Goal: Information Seeking & Learning: Stay updated

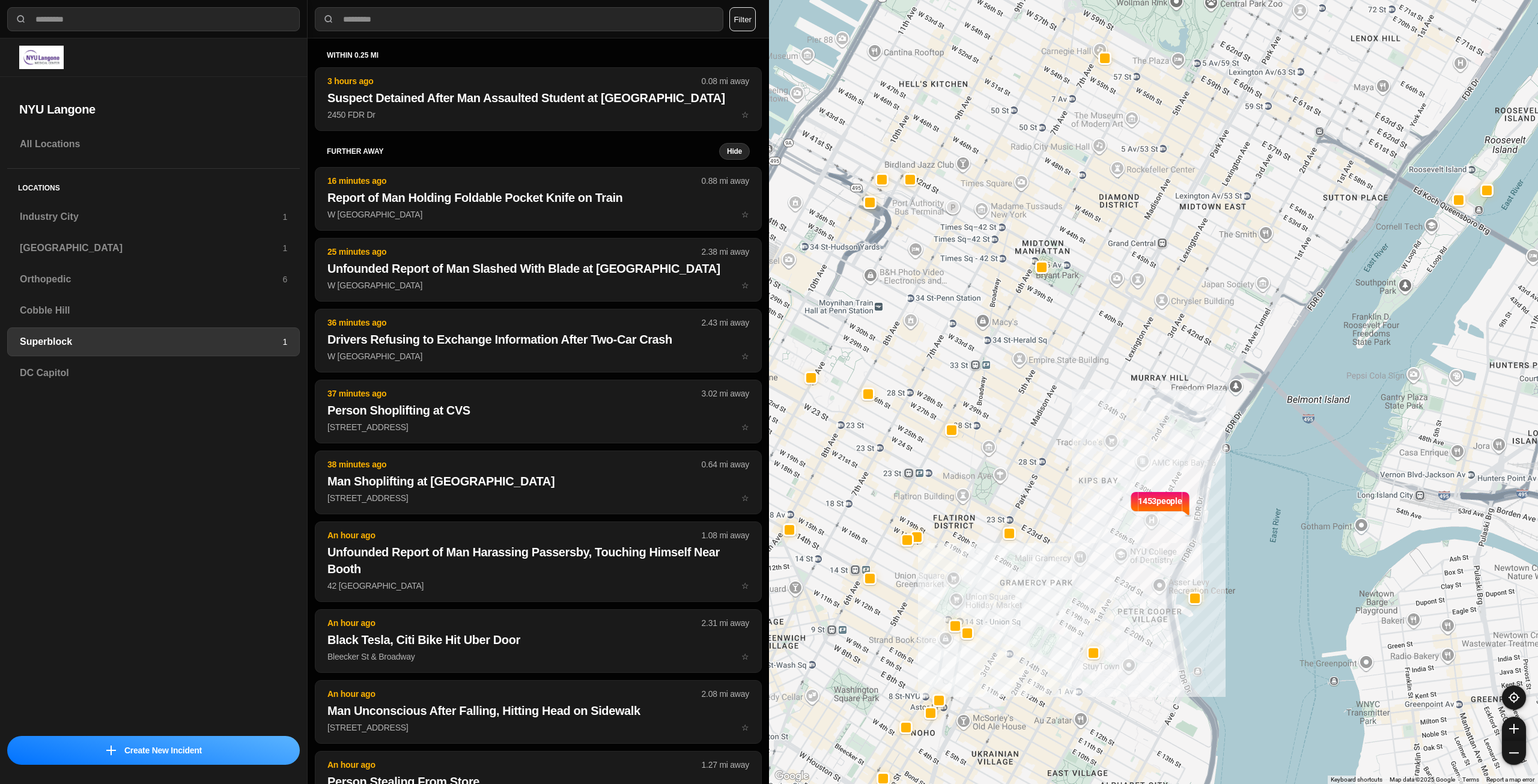
select select "*"
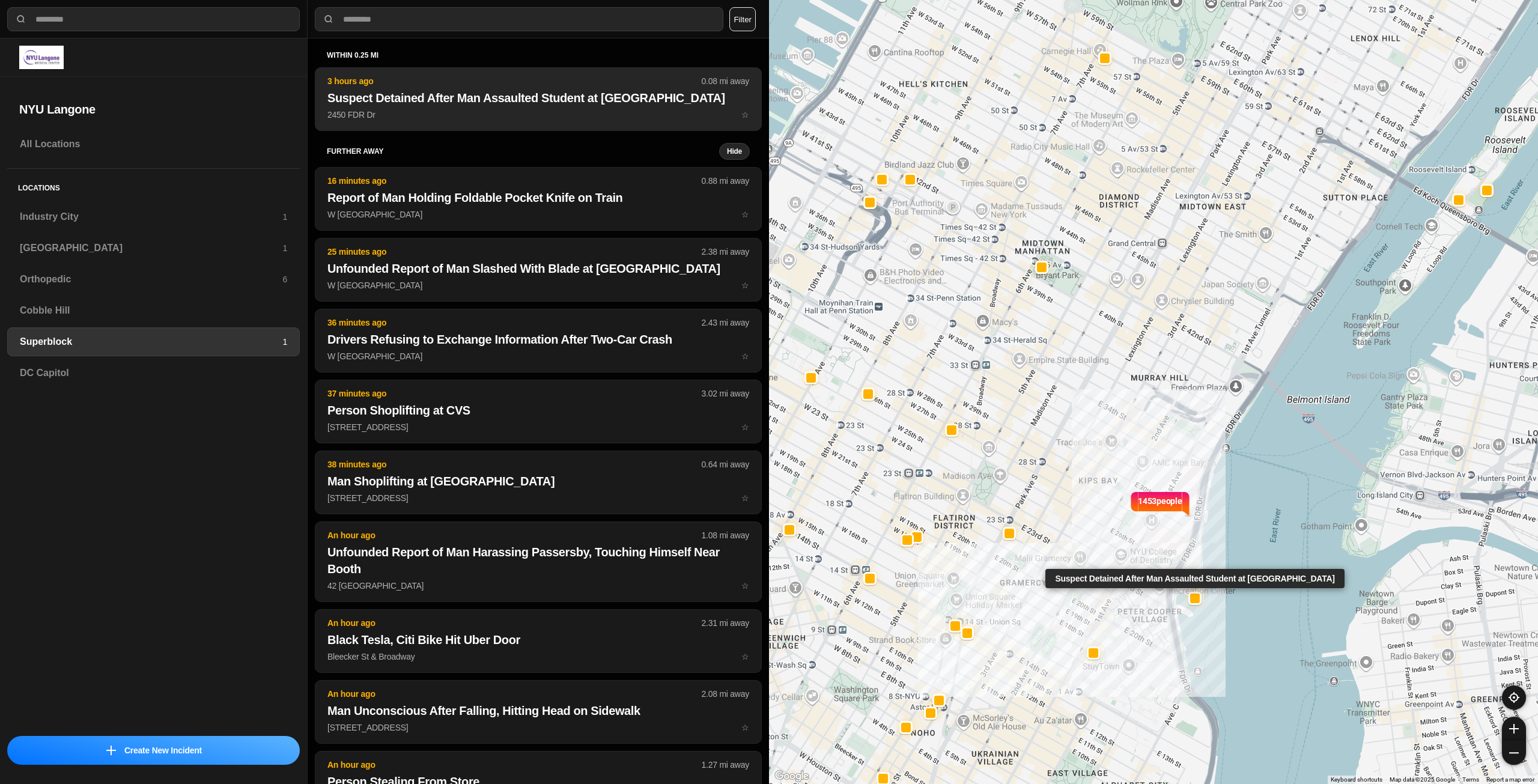
click at [551, 120] on p "2450 FDR Dr ☆" at bounding box center [538, 115] width 421 height 12
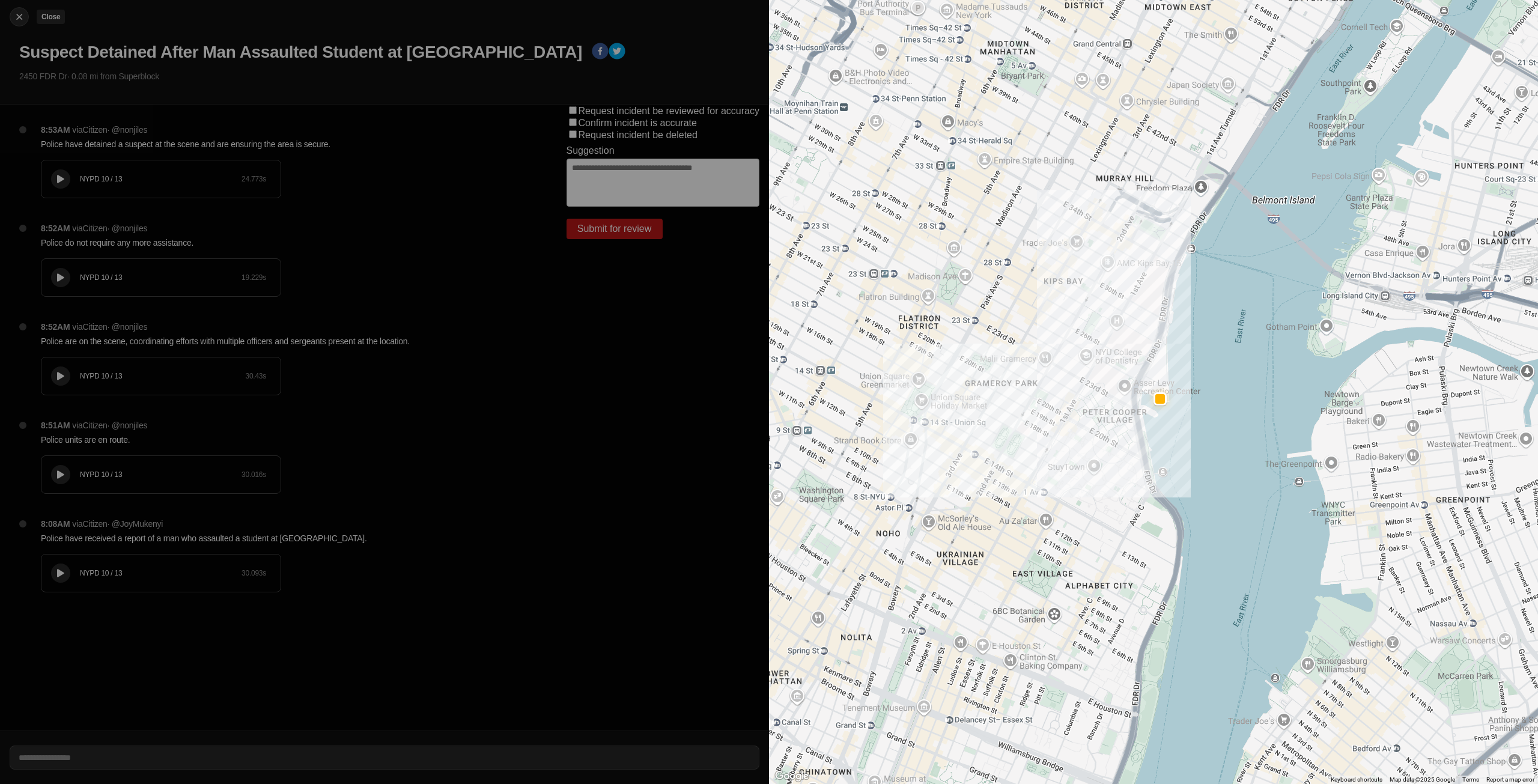
click at [14, 16] on img at bounding box center [19, 16] width 12 height 12
select select "*"
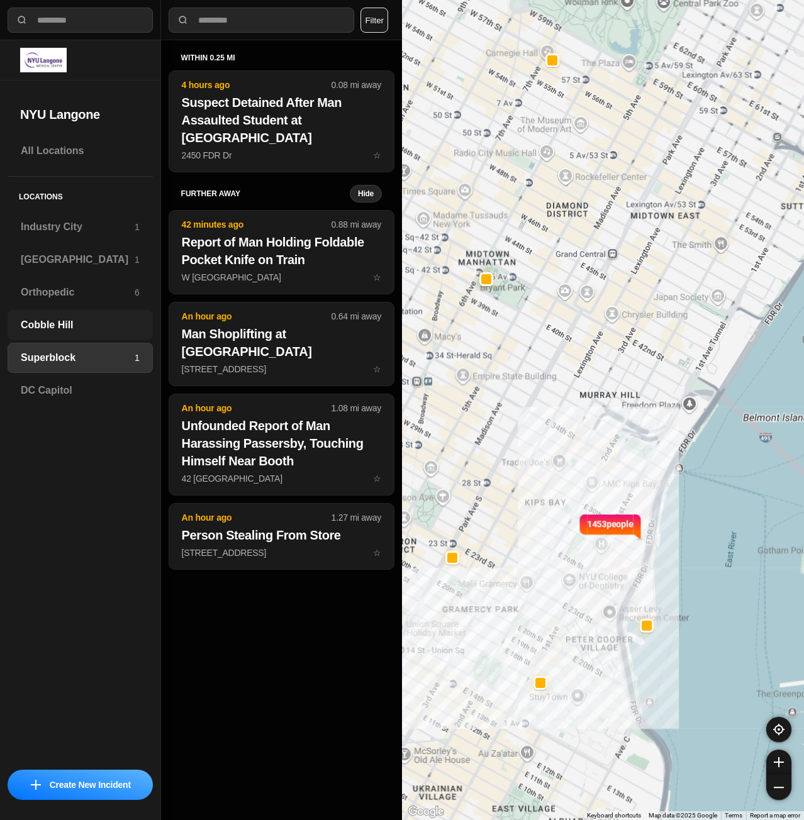
click at [57, 330] on h3 "Cobble Hill" at bounding box center [80, 325] width 119 height 15
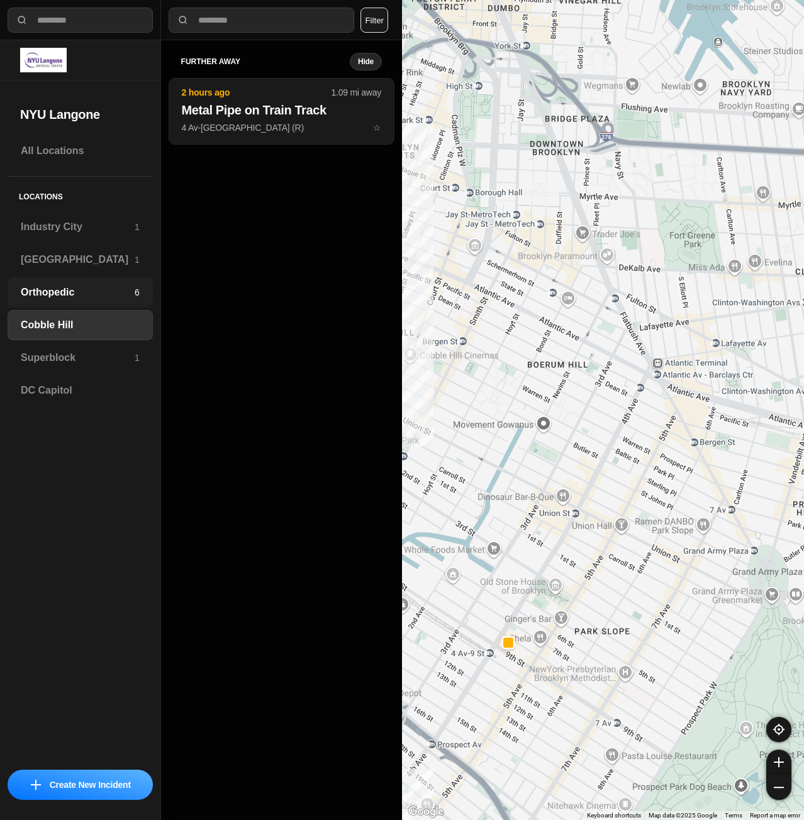
click at [70, 297] on h3 "Orthopedic" at bounding box center [78, 292] width 114 height 15
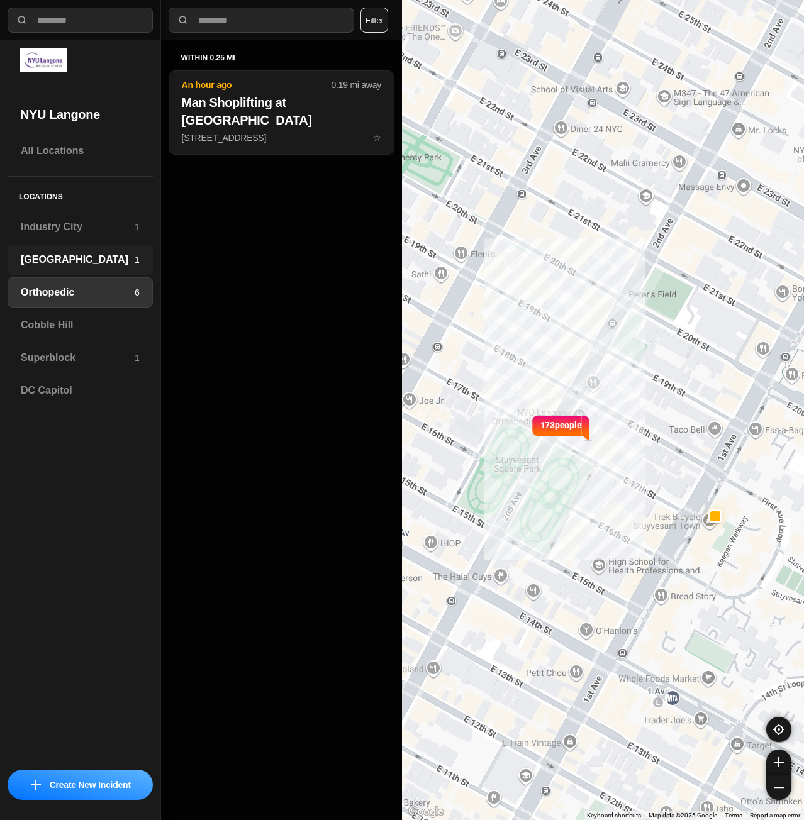
click at [80, 270] on div "Brooklyn 1" at bounding box center [80, 260] width 145 height 30
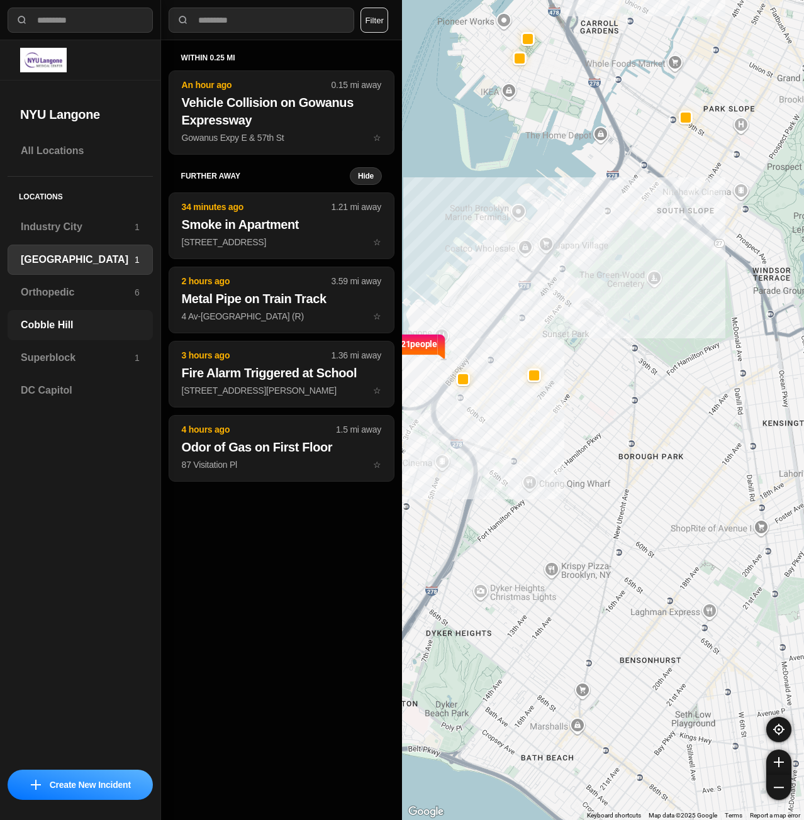
click at [76, 317] on div "Cobble Hill" at bounding box center [80, 325] width 145 height 30
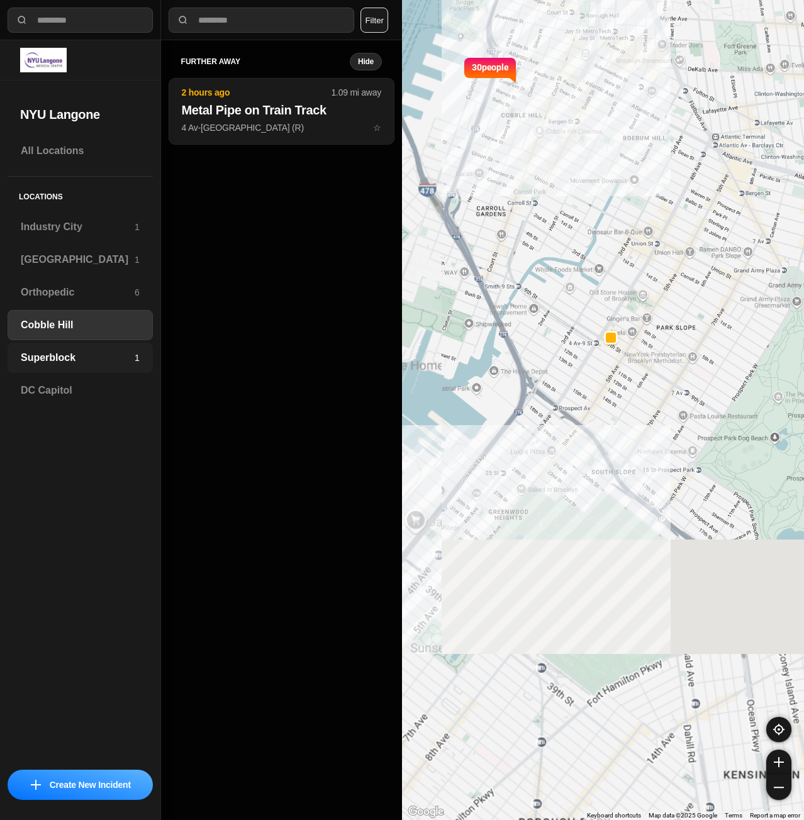
click at [70, 358] on h3 "Superblock" at bounding box center [78, 357] width 114 height 15
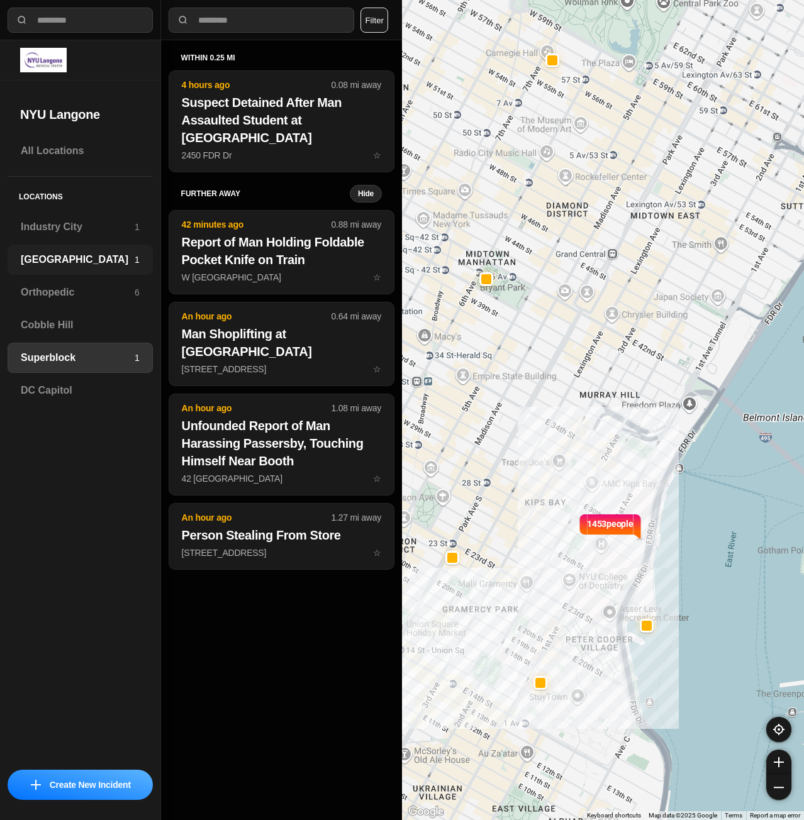
click at [67, 266] on h3 "[GEOGRAPHIC_DATA]" at bounding box center [78, 259] width 114 height 15
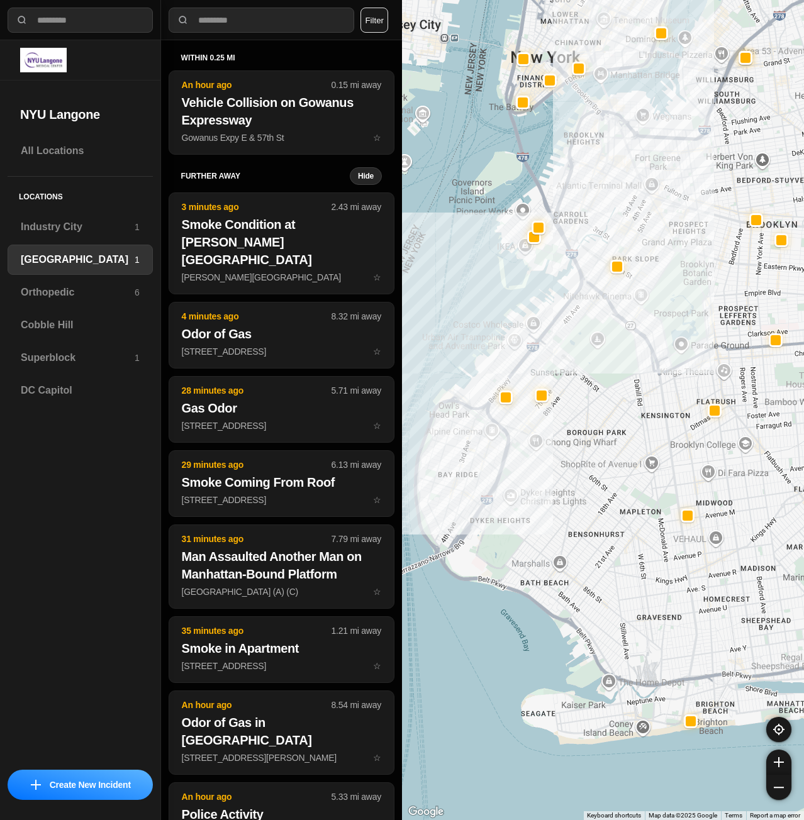
drag, startPoint x: 616, startPoint y: 409, endPoint x: 628, endPoint y: 415, distance: 12.7
click at [628, 415] on div at bounding box center [603, 410] width 402 height 820
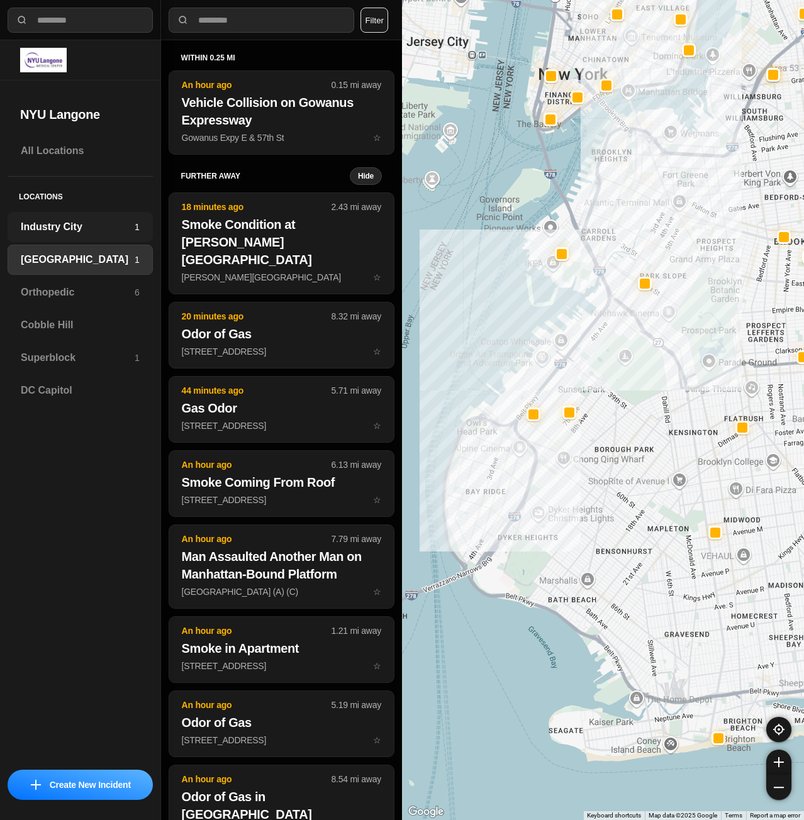
click at [76, 227] on h3 "Industry City" at bounding box center [78, 226] width 114 height 15
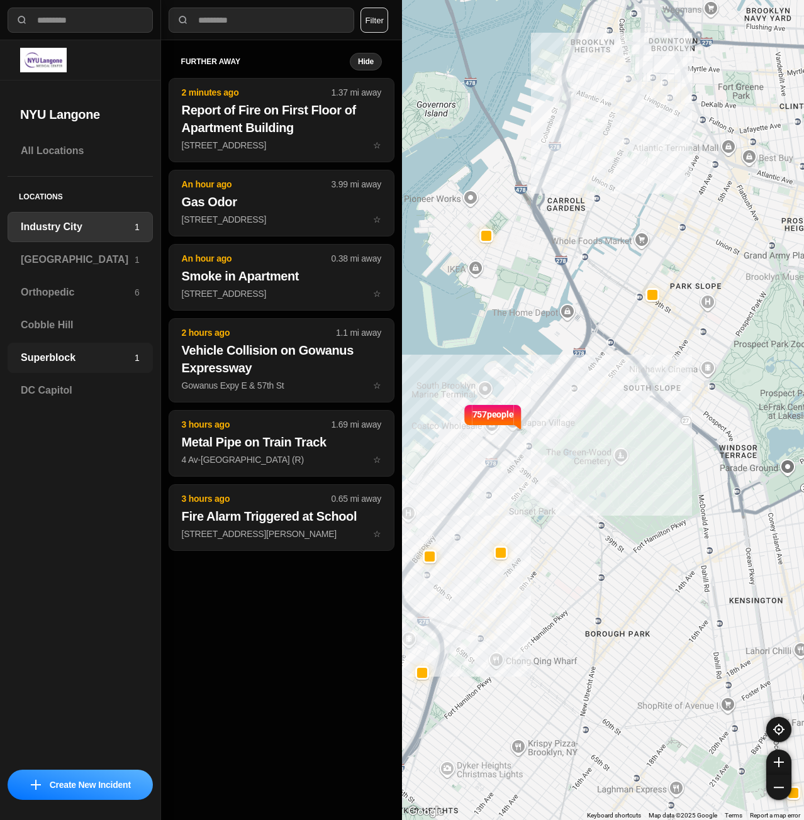
click at [64, 362] on h3 "Superblock" at bounding box center [78, 357] width 114 height 15
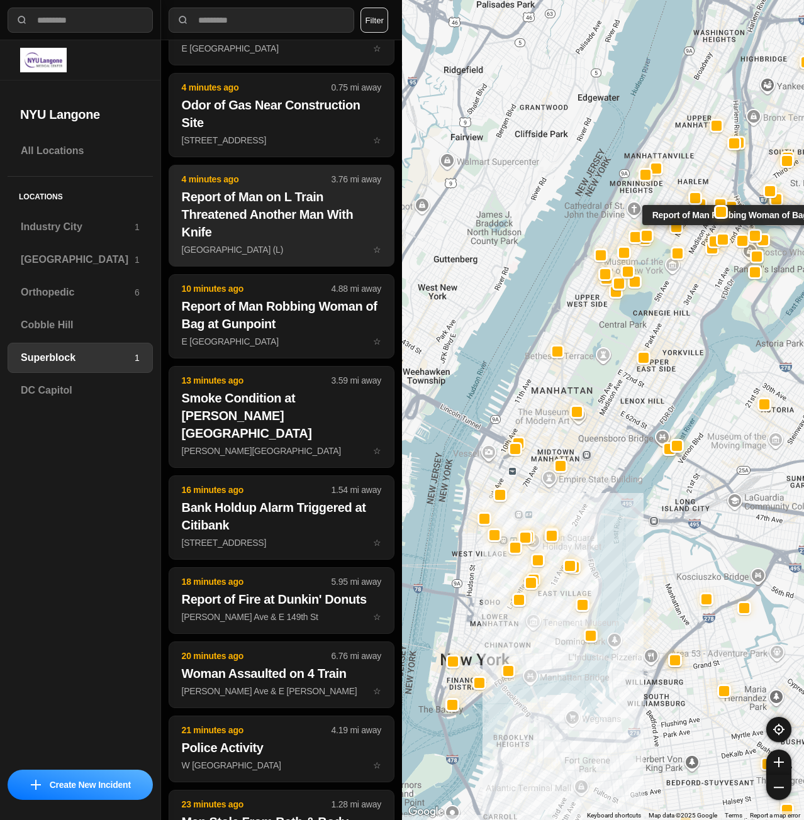
scroll to position [252, 0]
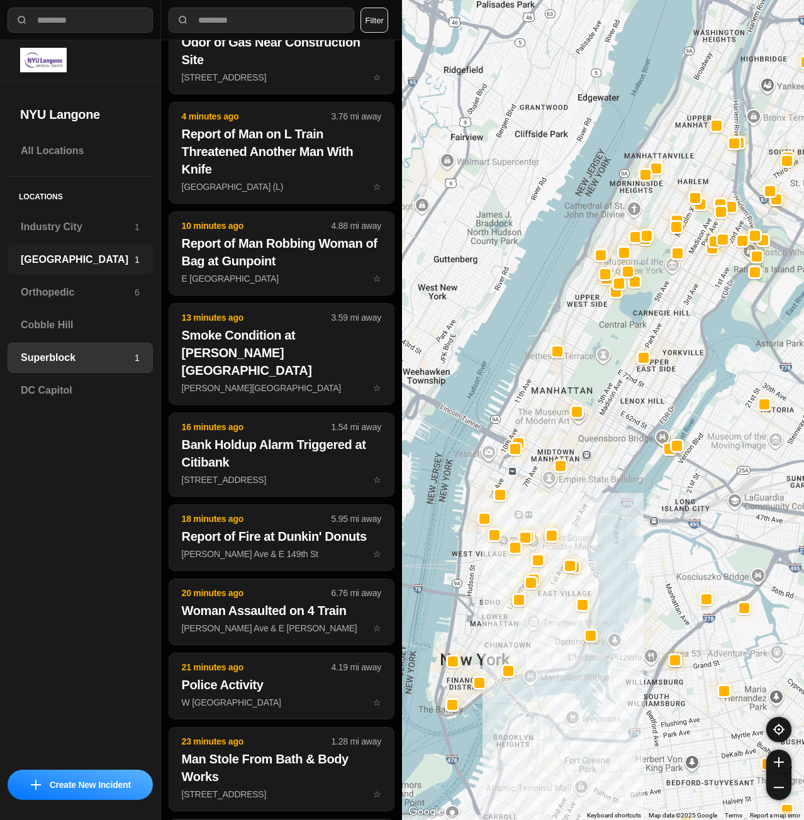
click at [128, 262] on h3 "[GEOGRAPHIC_DATA]" at bounding box center [78, 259] width 114 height 15
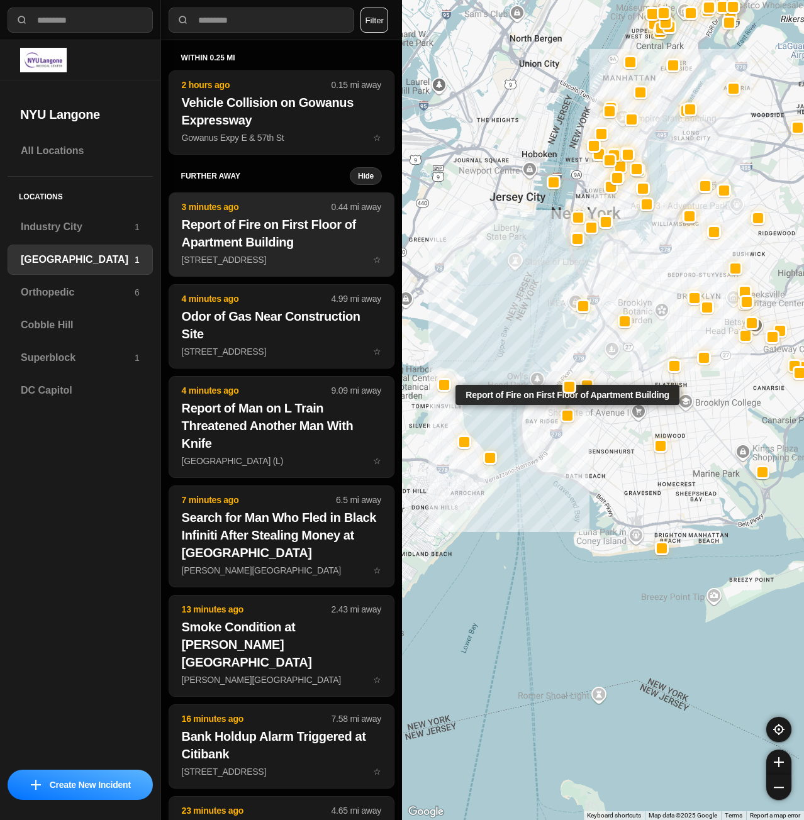
click at [278, 243] on h2 "Report of Fire on First Floor of Apartment Building" at bounding box center [281, 233] width 199 height 35
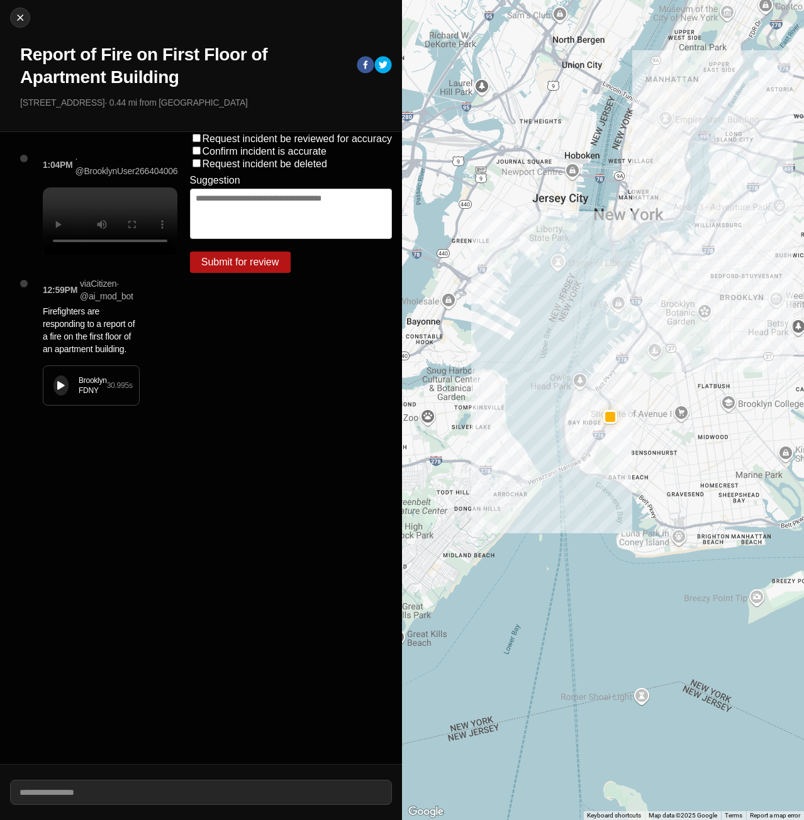
click at [62, 390] on icon at bounding box center [61, 386] width 8 height 8
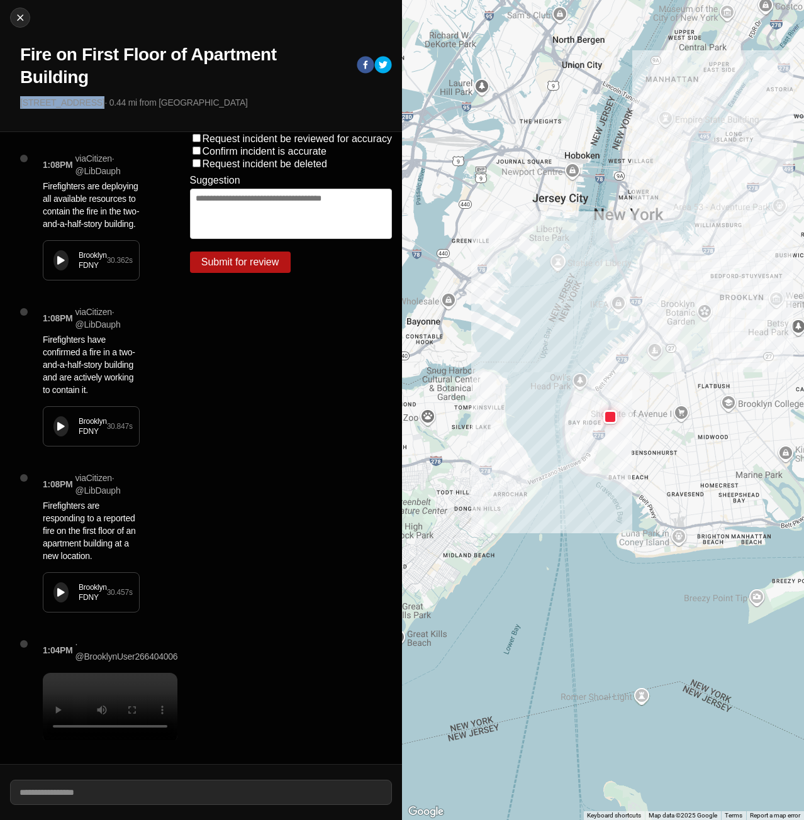
drag, startPoint x: 20, startPoint y: 103, endPoint x: 88, endPoint y: 104, distance: 67.9
click at [88, 104] on div "Close Fire on First Floor of Apartment Building 562 Ovington Ave · 0.44 mi from…" at bounding box center [201, 66] width 402 height 132
copy p "[STREET_ADDRESS]"
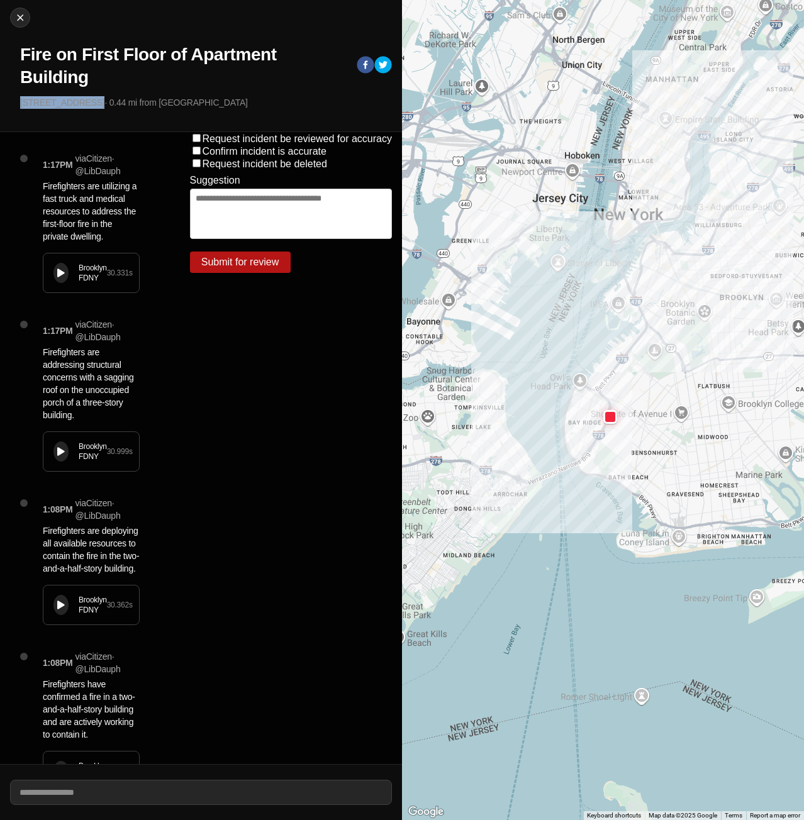
click at [57, 283] on button at bounding box center [60, 273] width 15 height 20
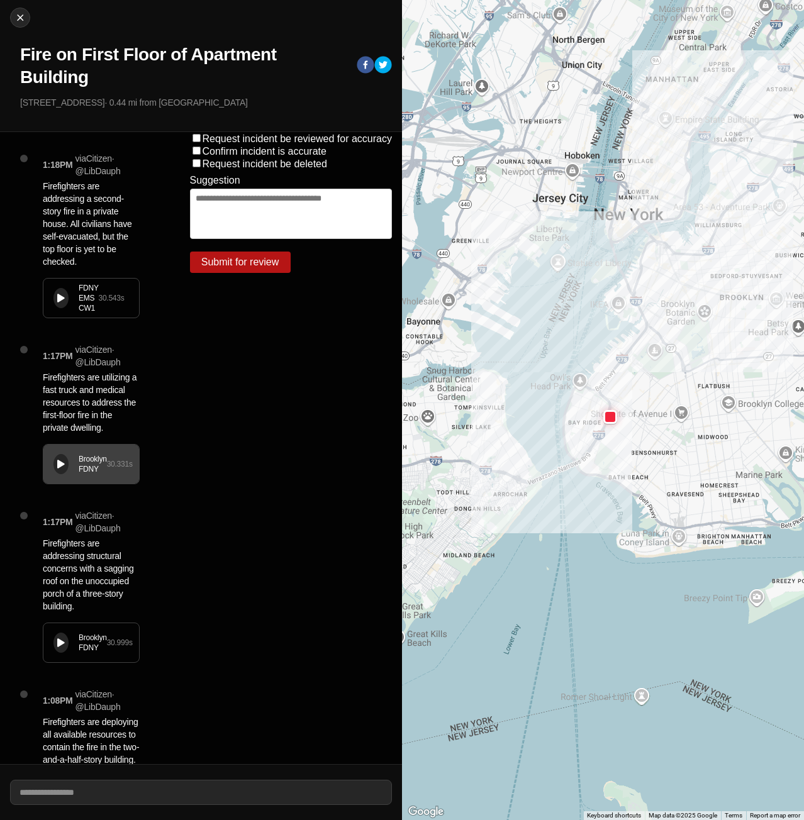
click at [70, 284] on div "FDNY EMS CW1 30.543 s" at bounding box center [91, 298] width 96 height 39
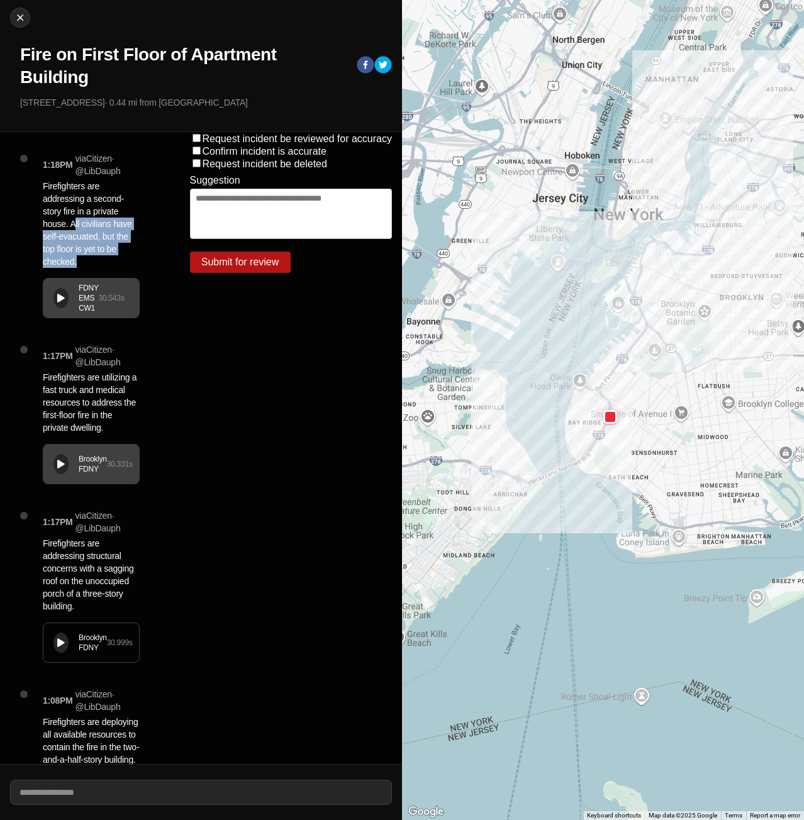
drag, startPoint x: 73, startPoint y: 222, endPoint x: 118, endPoint y: 266, distance: 62.7
click at [118, 266] on p "Firefighters are addressing a second-story fire in a private house. All civilia…" at bounding box center [91, 224] width 97 height 88
drag, startPoint x: 89, startPoint y: 242, endPoint x: 56, endPoint y: 219, distance: 40.1
click at [56, 230] on p "Firefighters are addressing a second-story fire in a private house. All civilia…" at bounding box center [91, 224] width 97 height 88
drag, startPoint x: 67, startPoint y: 225, endPoint x: 97, endPoint y: 272, distance: 56.5
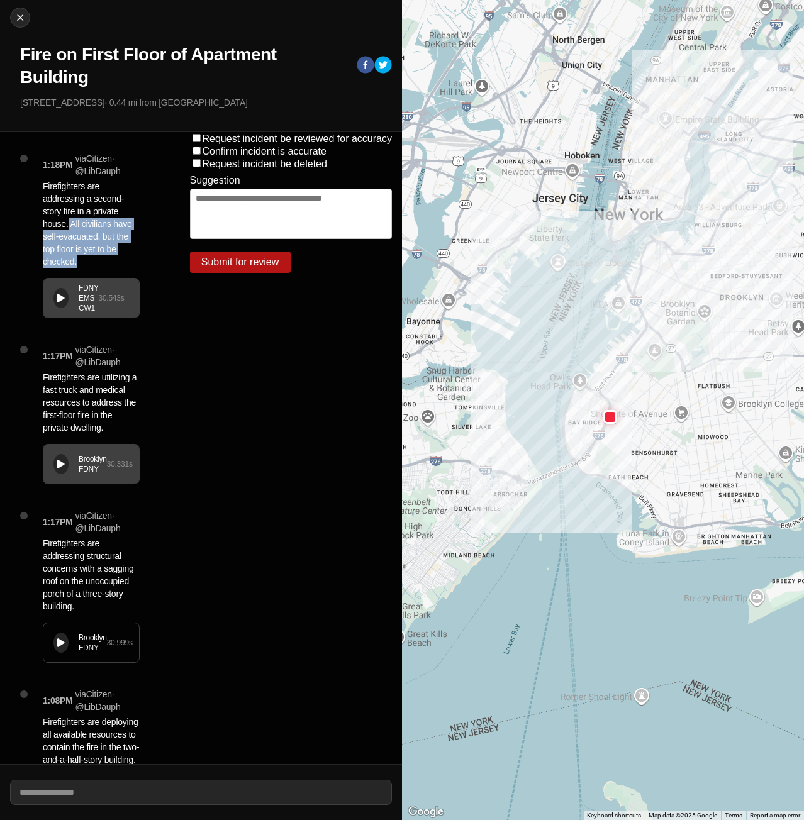
click at [97, 272] on div "1:18PM via Citizen · @ LibDauph Firefighters are addressing a second-story fire…" at bounding box center [96, 247] width 127 height 191
copy p "All civilians have self-evacuated, but the top floor is yet to be checked."
click at [118, 246] on p "Firefighters are addressing a second-story fire in a private house. All civilia…" at bounding box center [91, 224] width 97 height 88
click at [21, 17] on img at bounding box center [20, 17] width 13 height 13
select select "*"
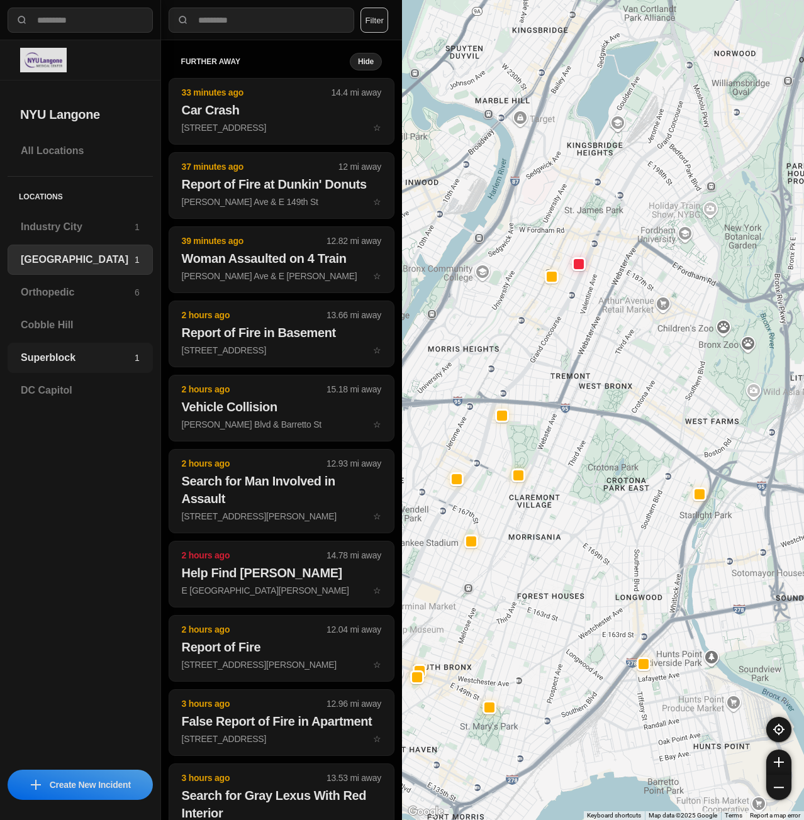
click at [47, 358] on h3 "Superblock" at bounding box center [78, 357] width 114 height 15
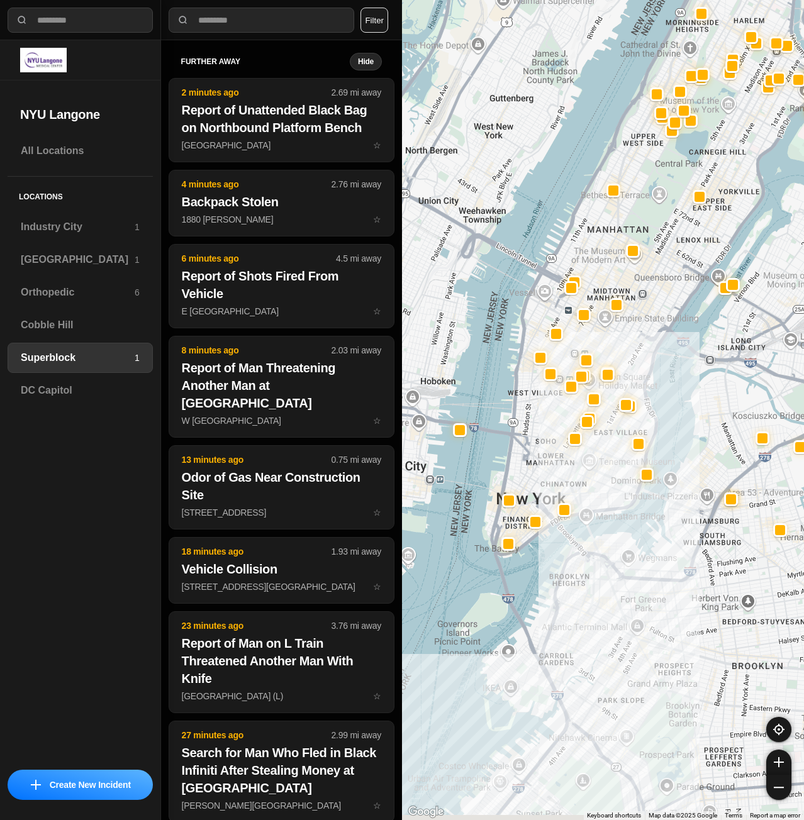
drag, startPoint x: 704, startPoint y: 677, endPoint x: 718, endPoint y: 472, distance: 204.9
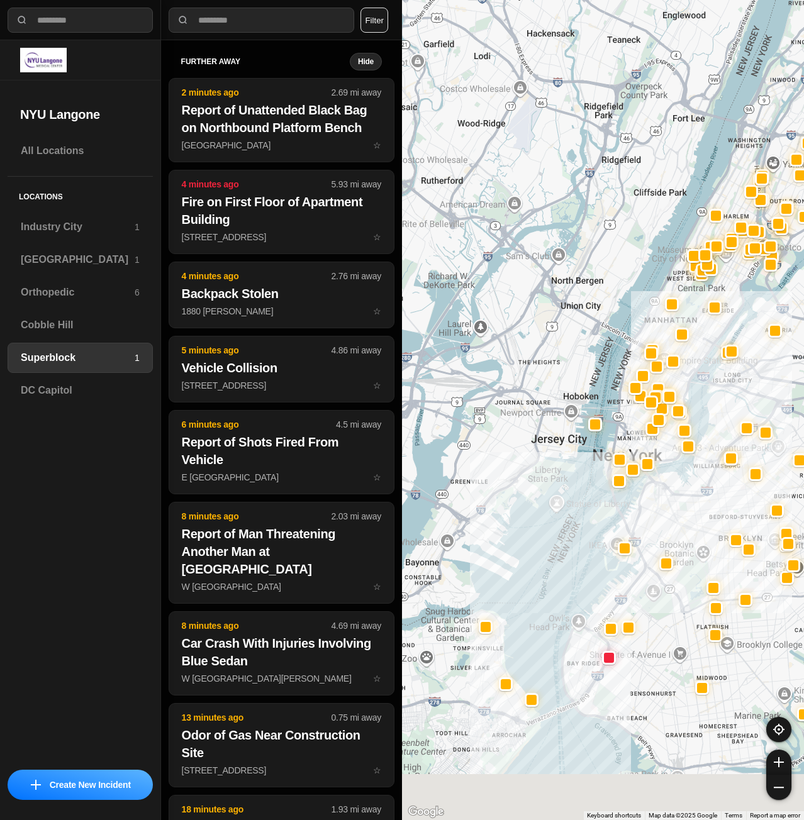
drag, startPoint x: 679, startPoint y: 558, endPoint x: 679, endPoint y: 469, distance: 89.3
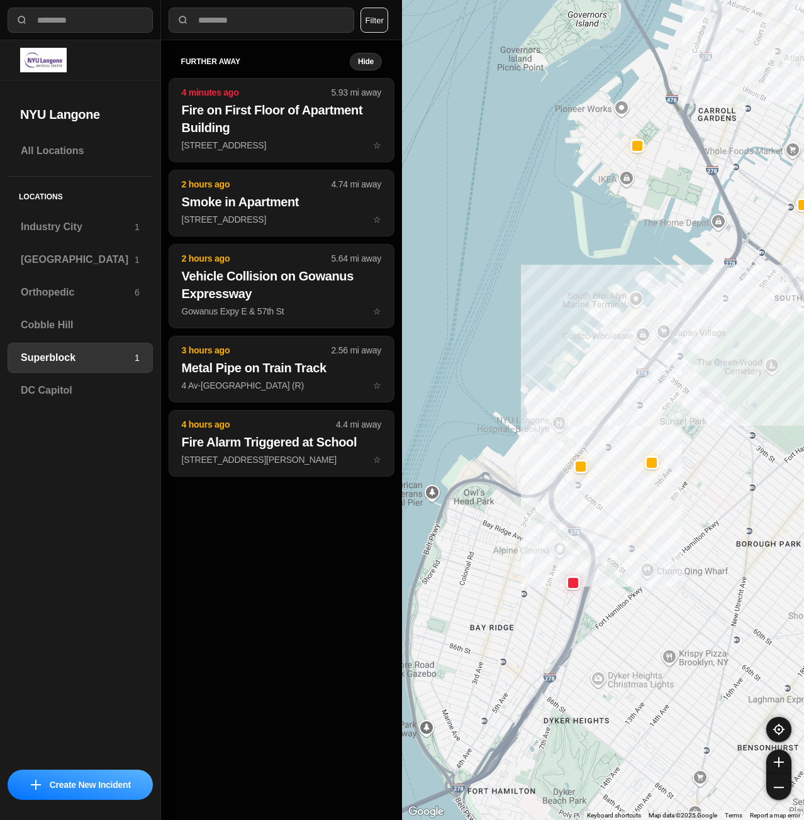
drag, startPoint x: 635, startPoint y: 477, endPoint x: 632, endPoint y: 516, distance: 39.1
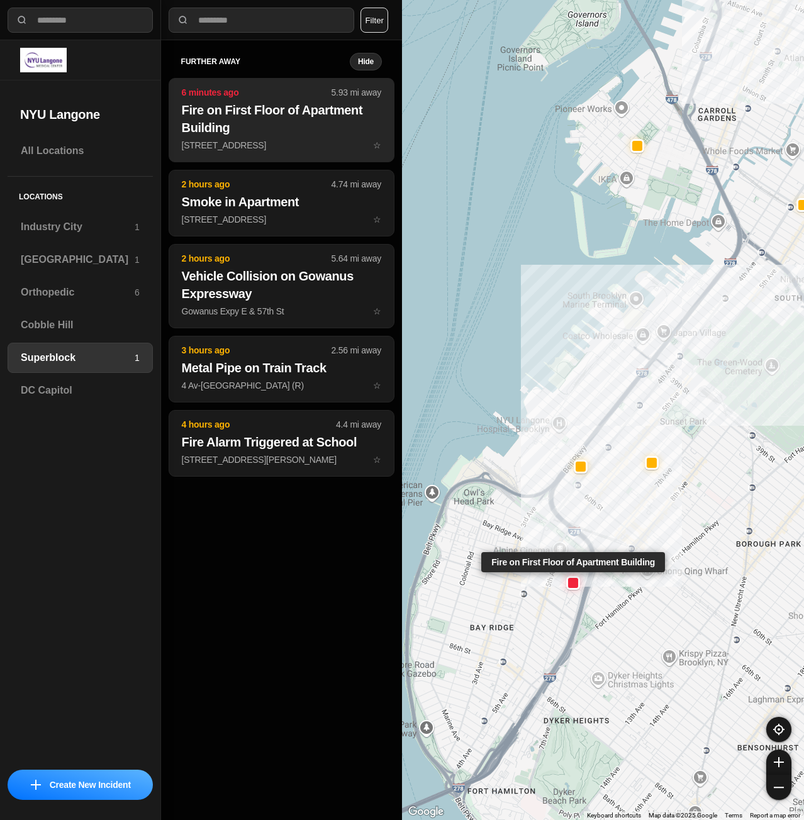
click at [234, 105] on h2 "Fire on First Floor of Apartment Building" at bounding box center [281, 118] width 199 height 35
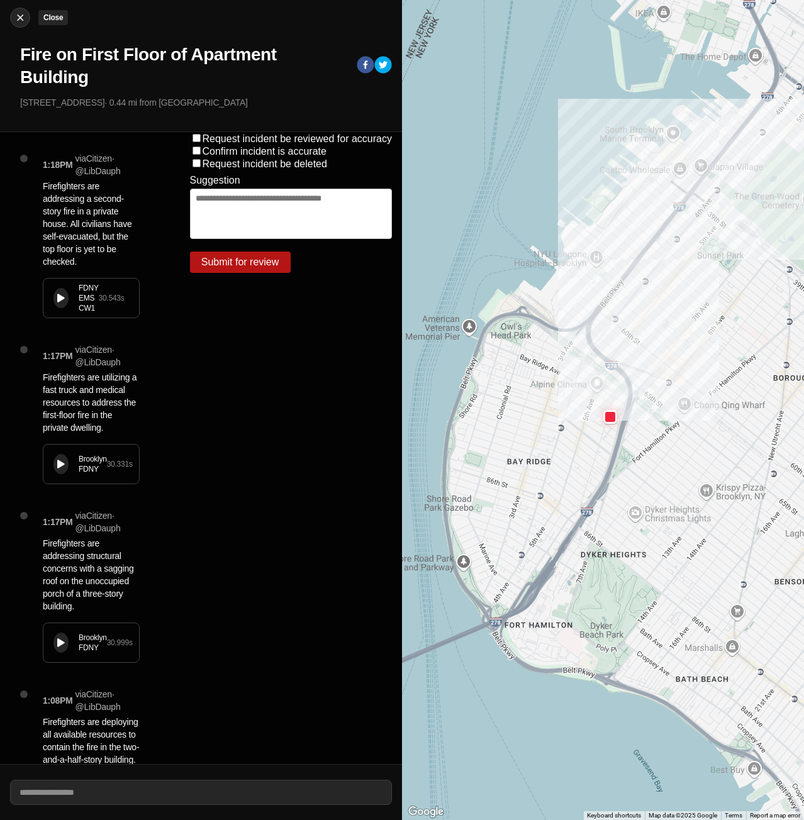
click at [18, 19] on img at bounding box center [20, 17] width 13 height 13
select select "*"
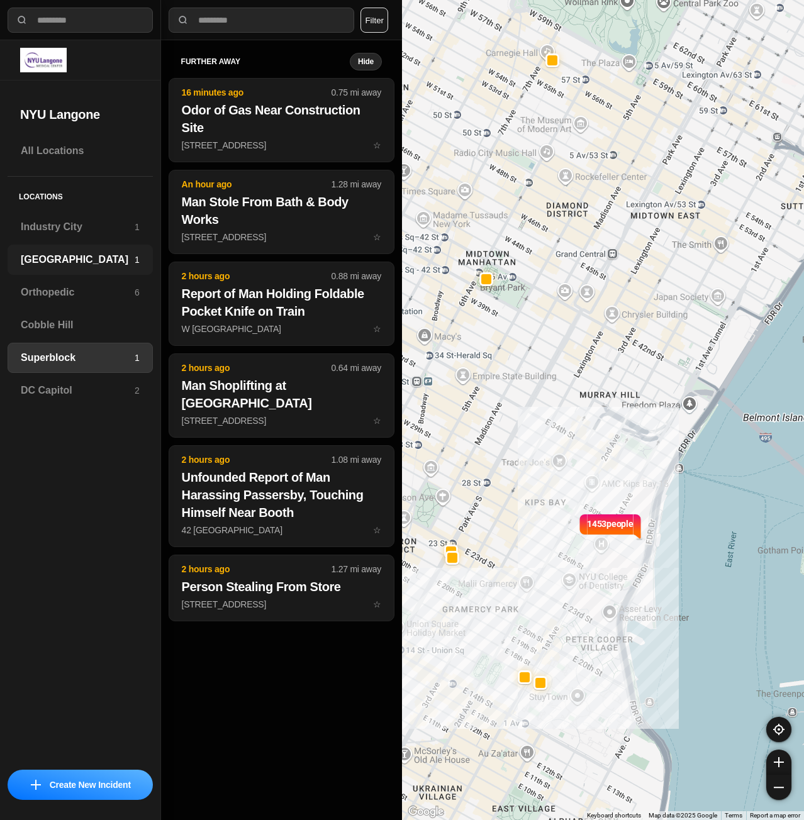
click at [69, 264] on h3 "[GEOGRAPHIC_DATA]" at bounding box center [78, 259] width 114 height 15
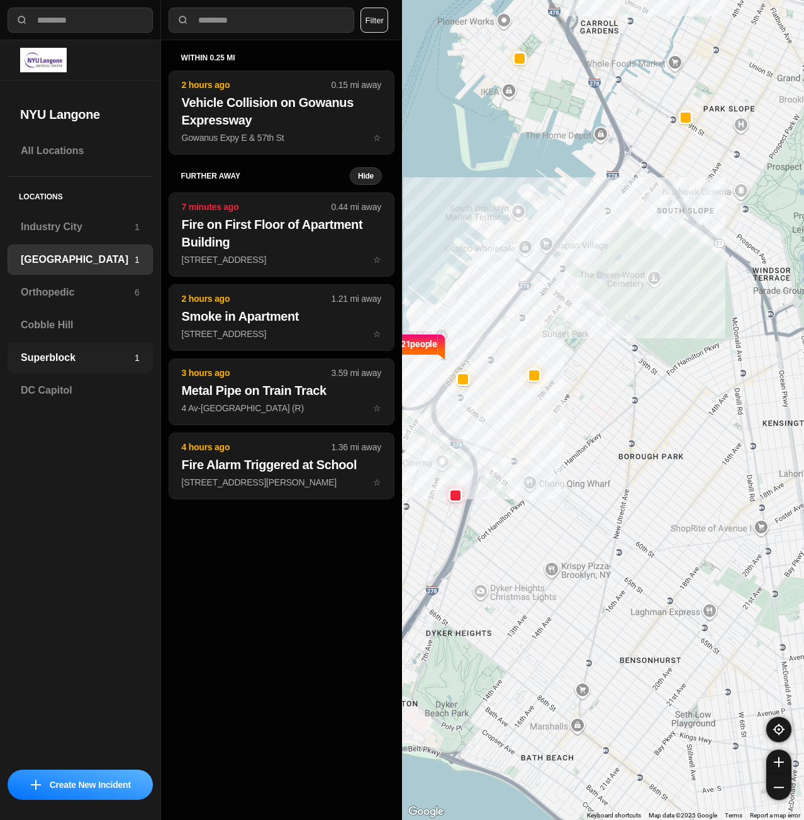
click at [29, 349] on div "Superblock 1" at bounding box center [80, 358] width 145 height 30
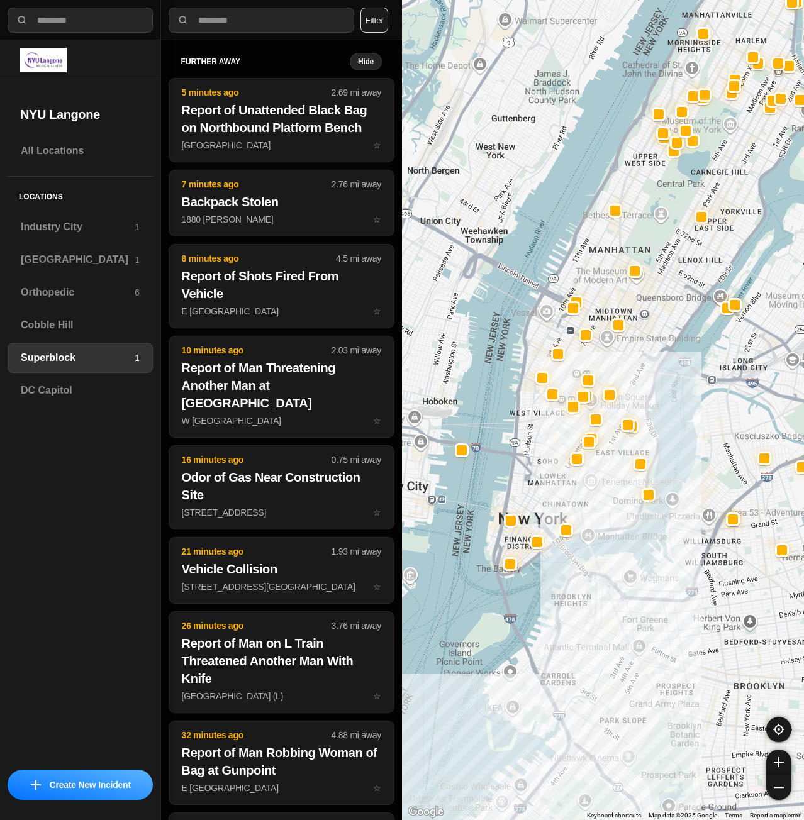
drag, startPoint x: 616, startPoint y: 594, endPoint x: 634, endPoint y: 423, distance: 172.0
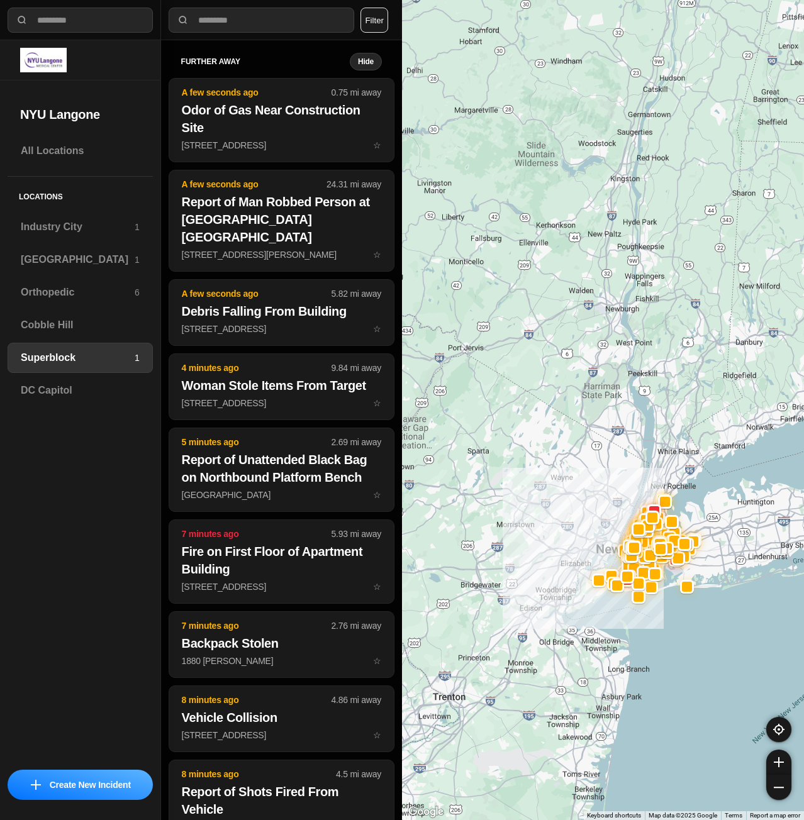
drag, startPoint x: 733, startPoint y: 634, endPoint x: 647, endPoint y: 631, distance: 86.2
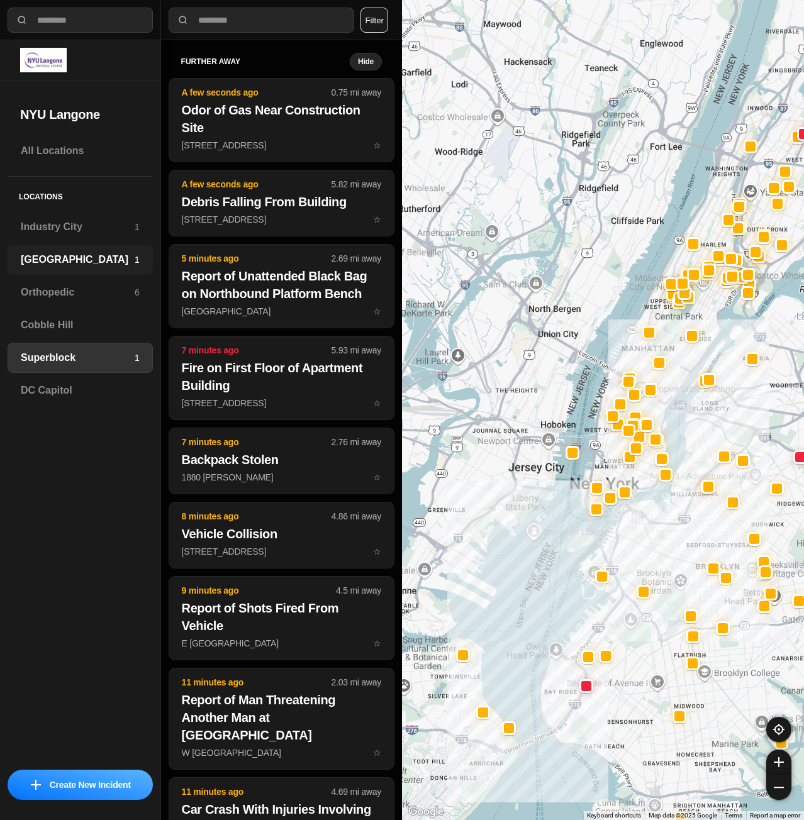
click at [73, 265] on h3 "[GEOGRAPHIC_DATA]" at bounding box center [78, 259] width 114 height 15
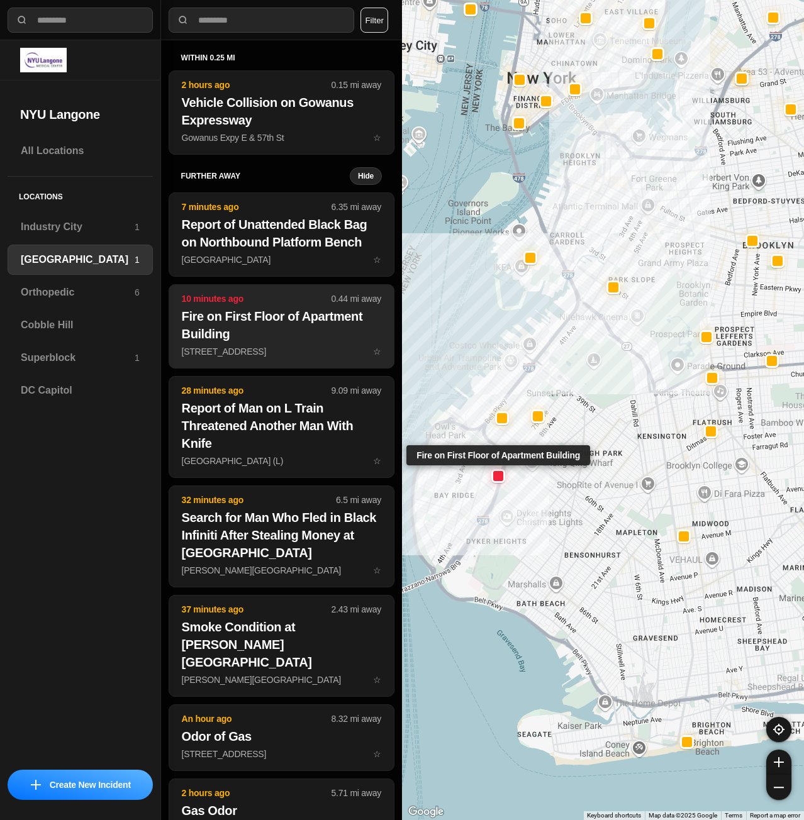
click at [261, 336] on h2 "Fire on First Floor of Apartment Building" at bounding box center [281, 325] width 199 height 35
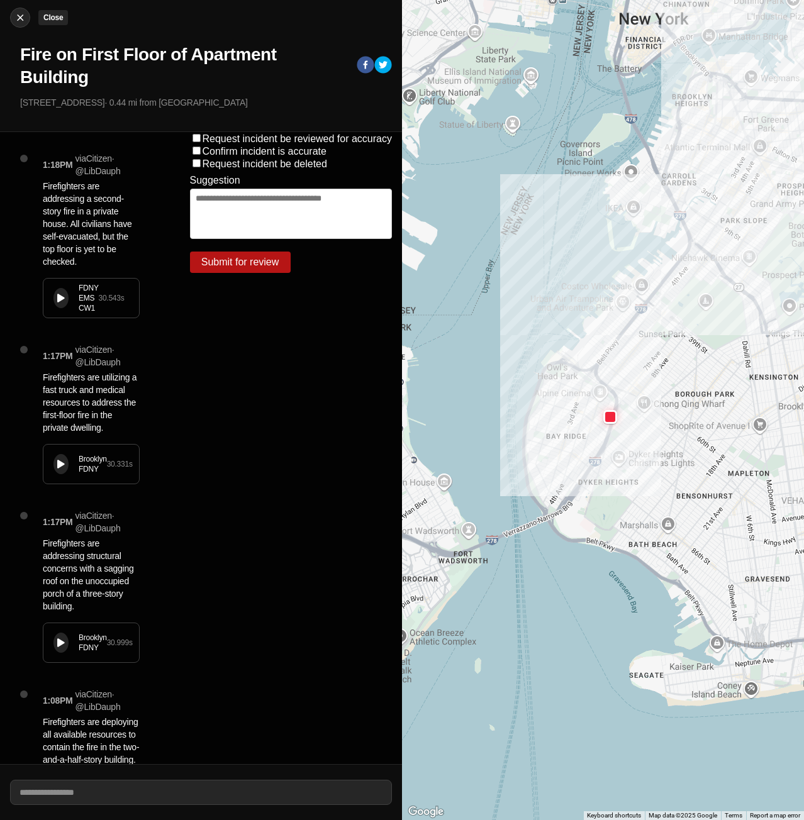
click at [19, 19] on img at bounding box center [20, 17] width 13 height 13
select select "*"
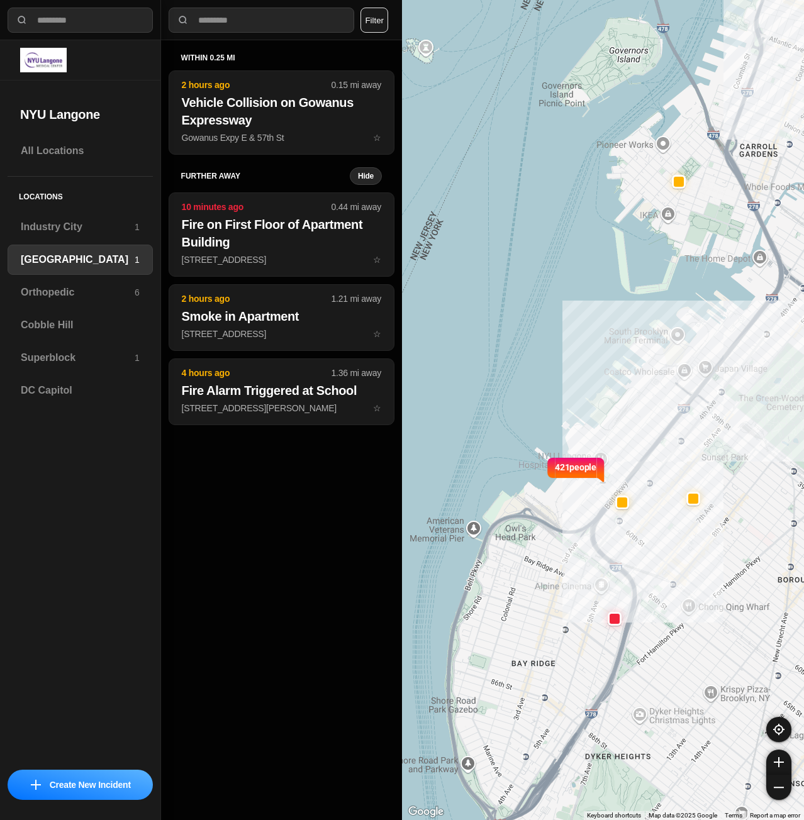
drag, startPoint x: 583, startPoint y: 326, endPoint x: 742, endPoint y: 449, distance: 201.3
click at [742, 449] on div "421 people" at bounding box center [603, 410] width 402 height 820
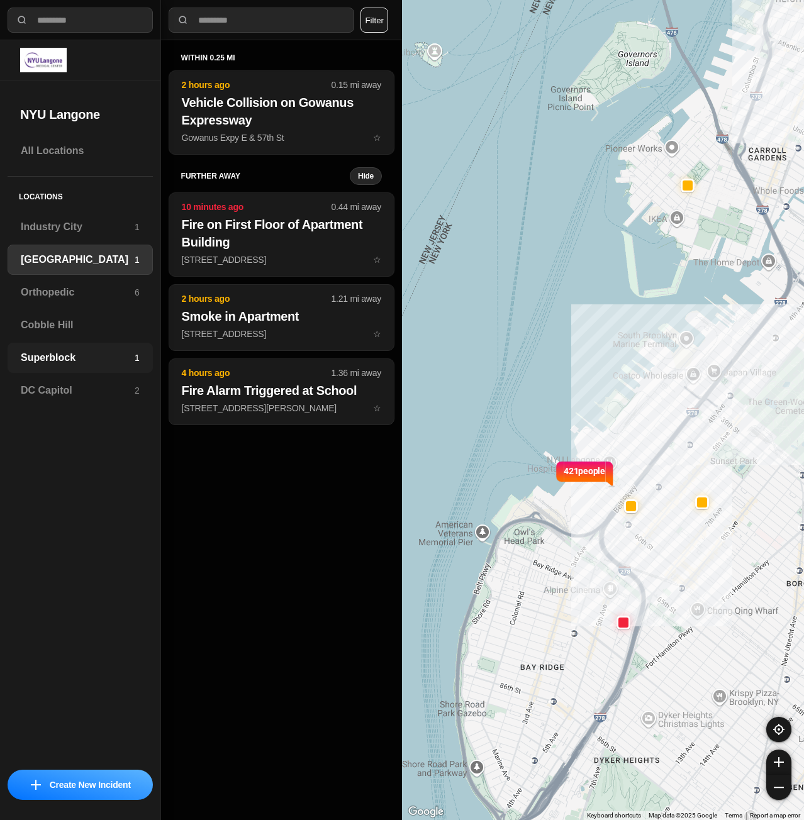
click at [83, 365] on h3 "Superblock" at bounding box center [78, 357] width 114 height 15
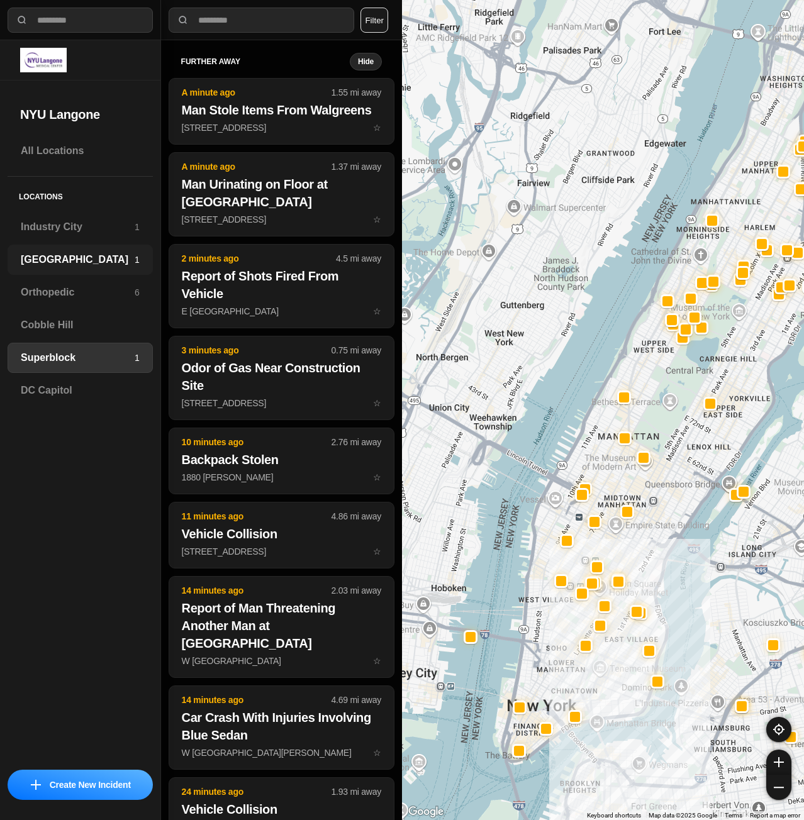
click at [37, 265] on h3 "[GEOGRAPHIC_DATA]" at bounding box center [78, 259] width 114 height 15
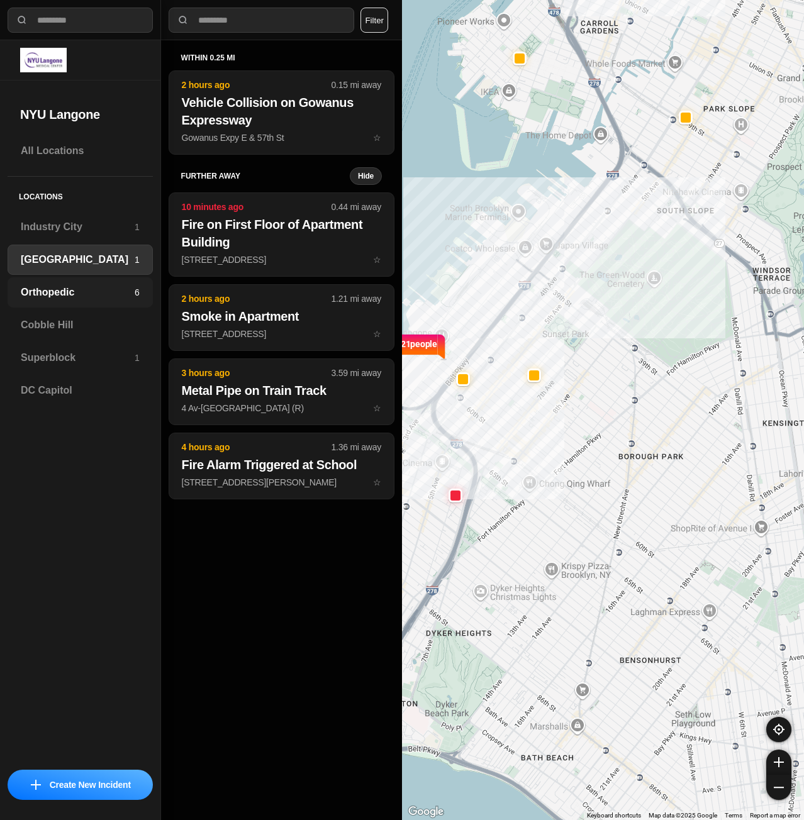
click at [44, 295] on h3 "Orthopedic" at bounding box center [78, 292] width 114 height 15
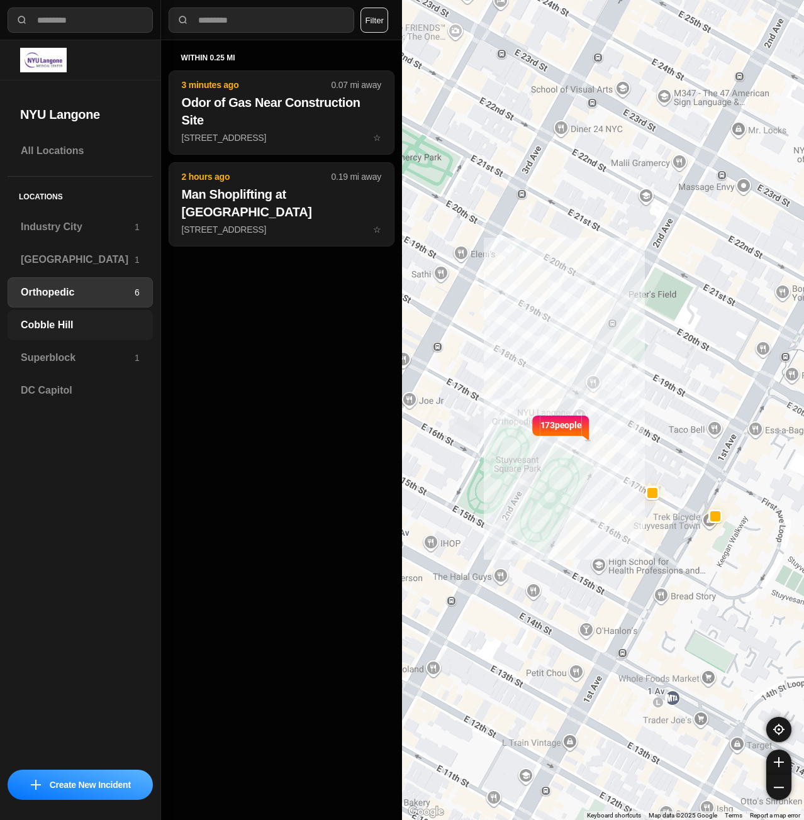
click at [44, 322] on h3 "Cobble Hill" at bounding box center [80, 325] width 119 height 15
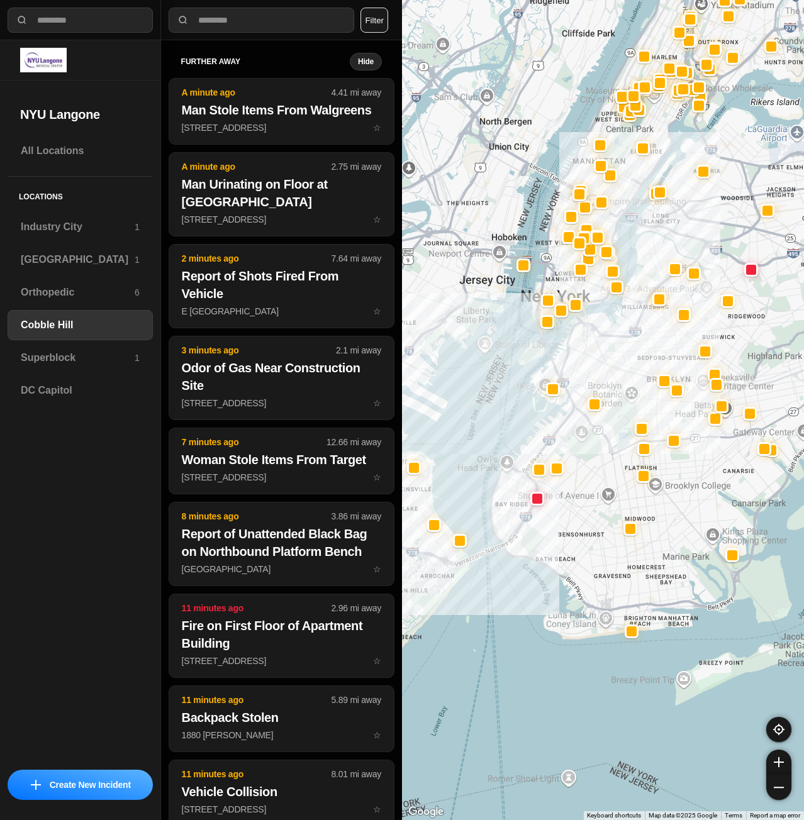
drag, startPoint x: 635, startPoint y: 547, endPoint x: 600, endPoint y: 456, distance: 96.9
select select "*"
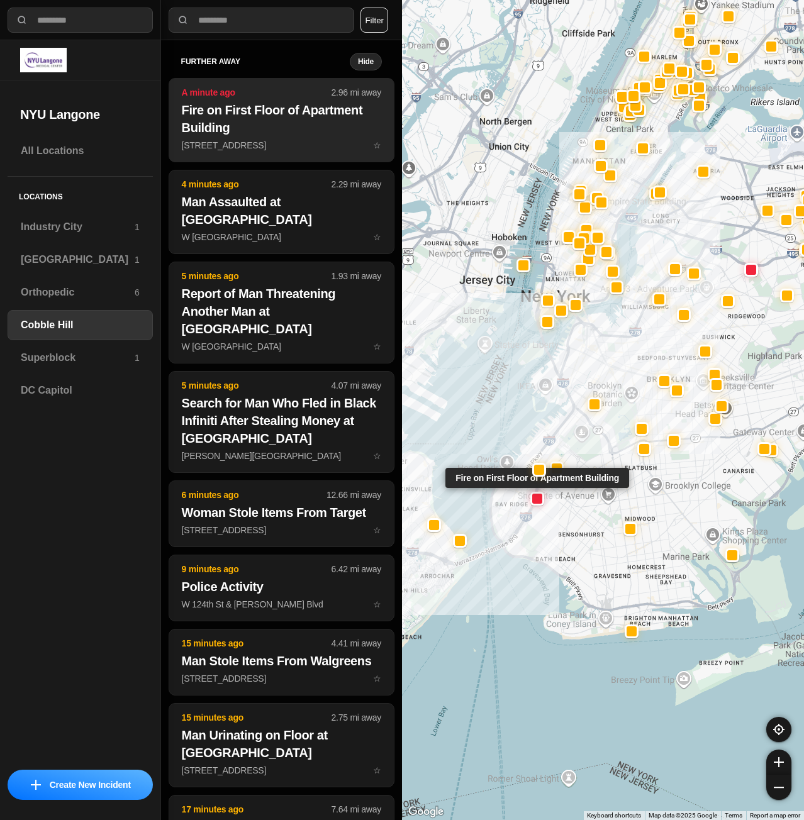
click at [298, 123] on h2 "Fire on First Floor of Apartment Building" at bounding box center [281, 118] width 199 height 35
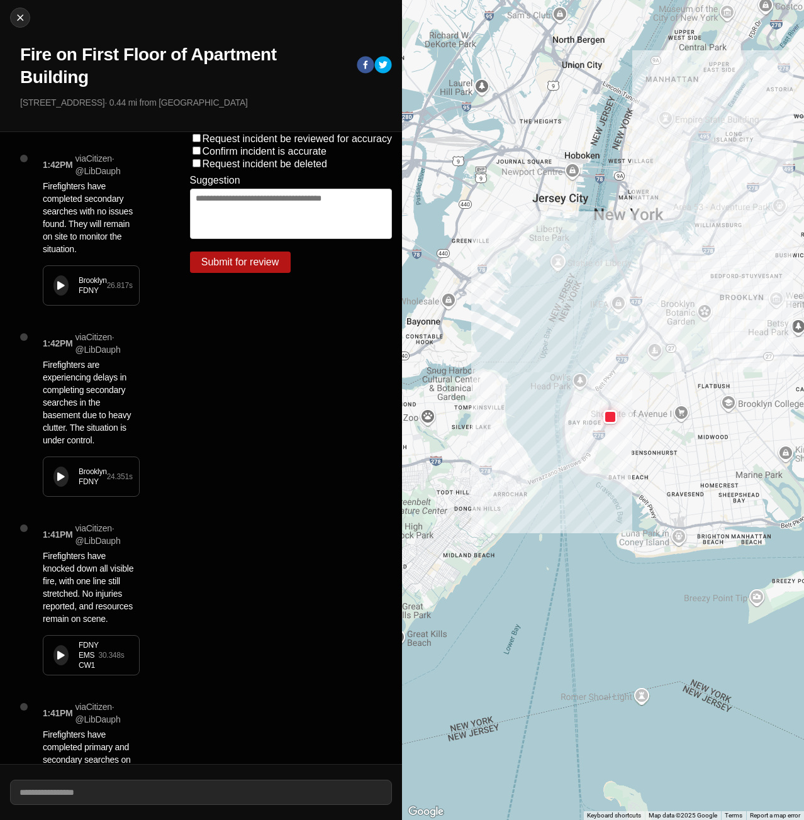
click at [65, 287] on button at bounding box center [60, 285] width 15 height 20
click at [21, 15] on img at bounding box center [20, 17] width 13 height 13
select select "*"
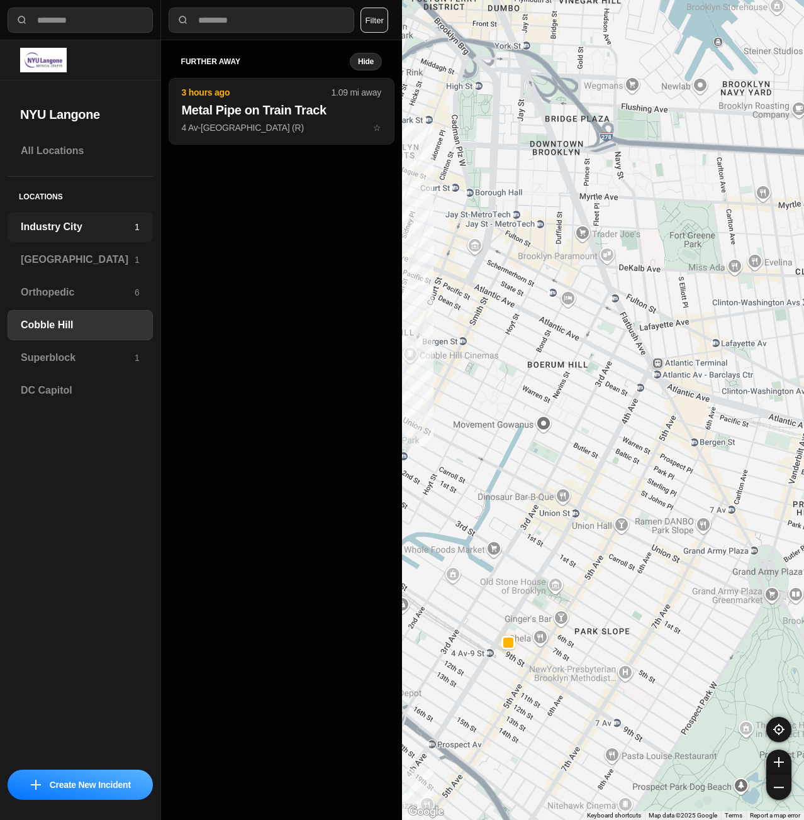
click at [97, 226] on h3 "Industry City" at bounding box center [78, 226] width 114 height 15
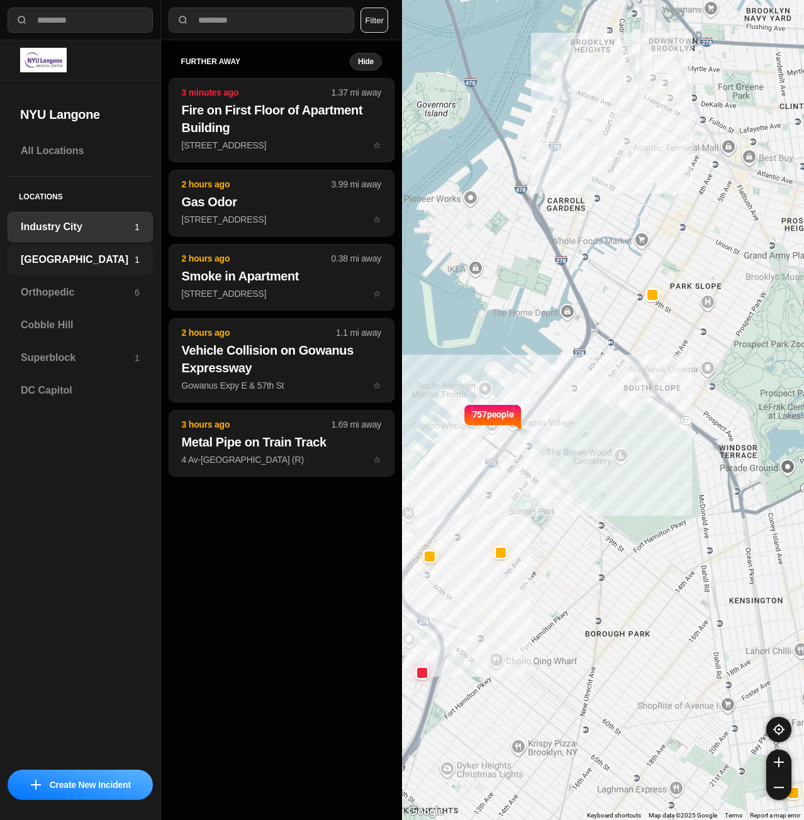
click at [87, 259] on h3 "[GEOGRAPHIC_DATA]" at bounding box center [78, 259] width 114 height 15
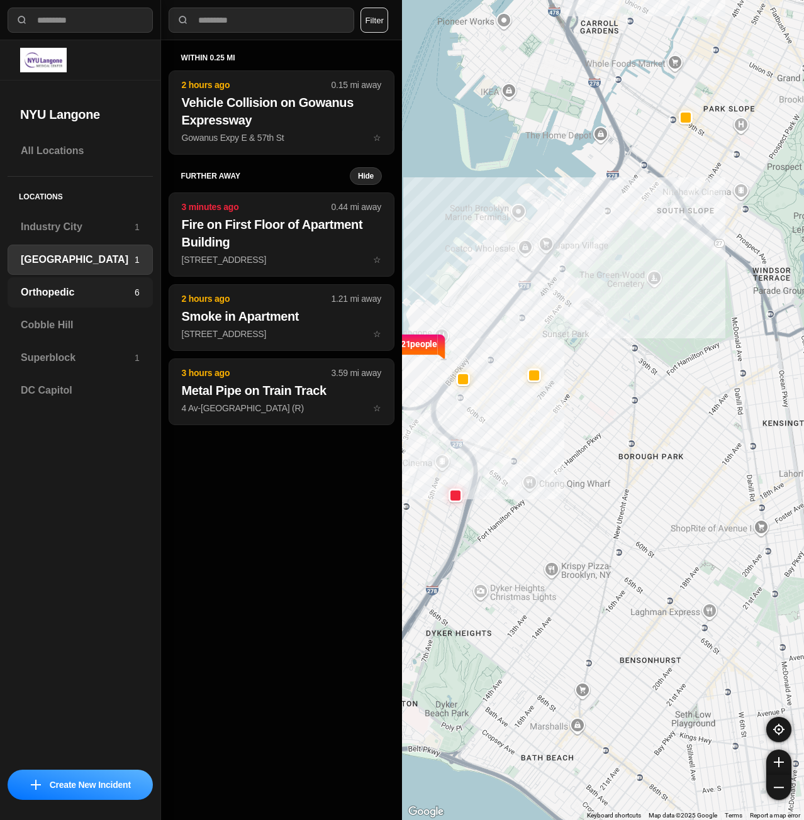
click at [79, 284] on div "Orthopedic 6" at bounding box center [80, 292] width 145 height 30
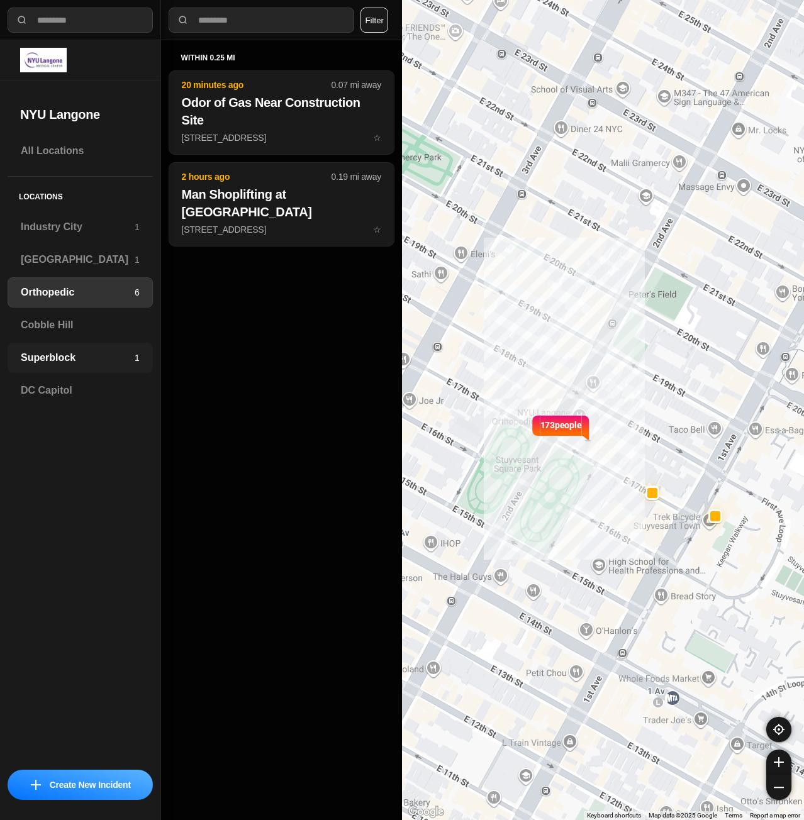
click at [97, 359] on h3 "Superblock" at bounding box center [78, 357] width 114 height 15
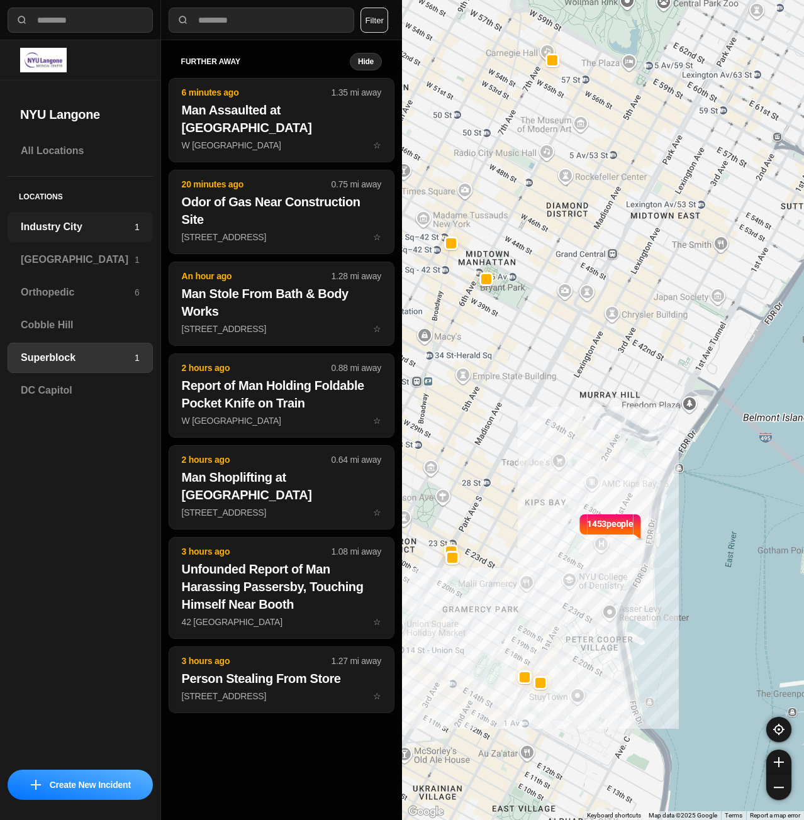
click at [109, 223] on h3 "Industry City" at bounding box center [78, 226] width 114 height 15
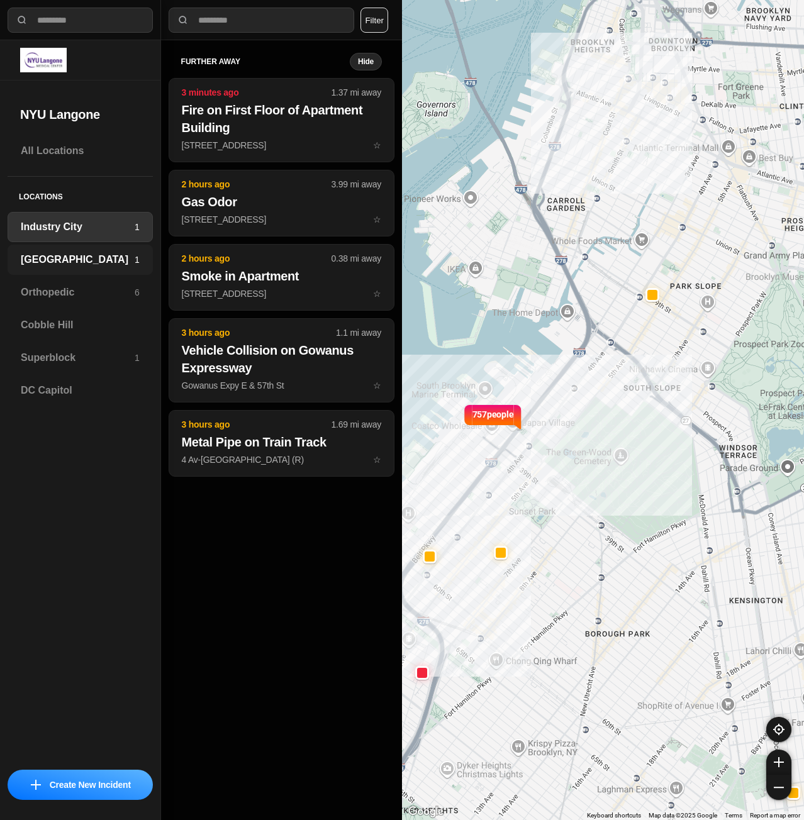
click at [108, 250] on div "Brooklyn 1" at bounding box center [80, 260] width 145 height 30
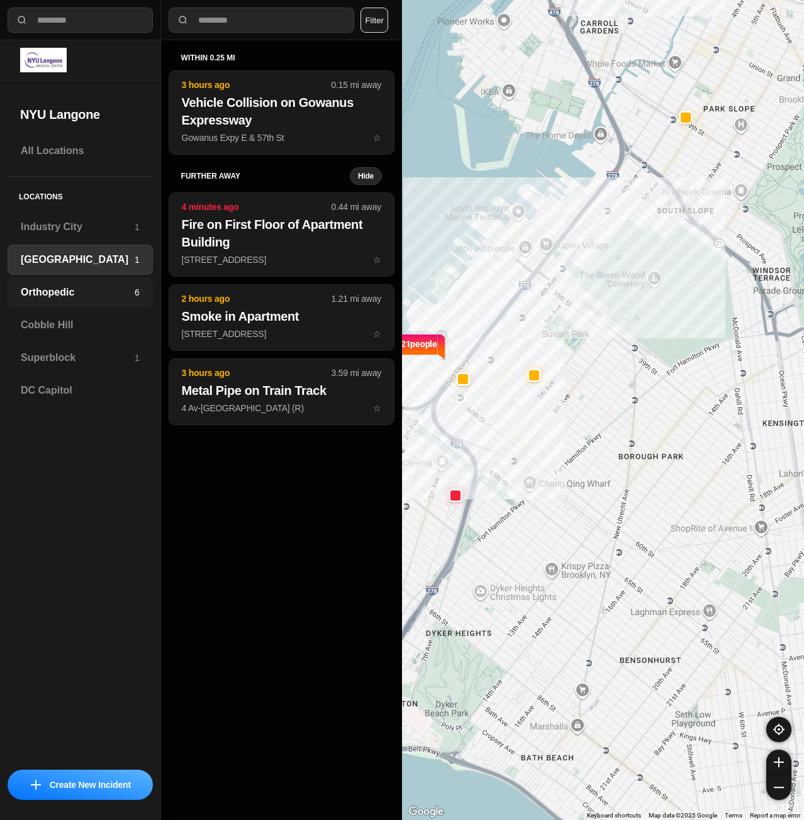
click at [87, 292] on h3 "Orthopedic" at bounding box center [78, 292] width 114 height 15
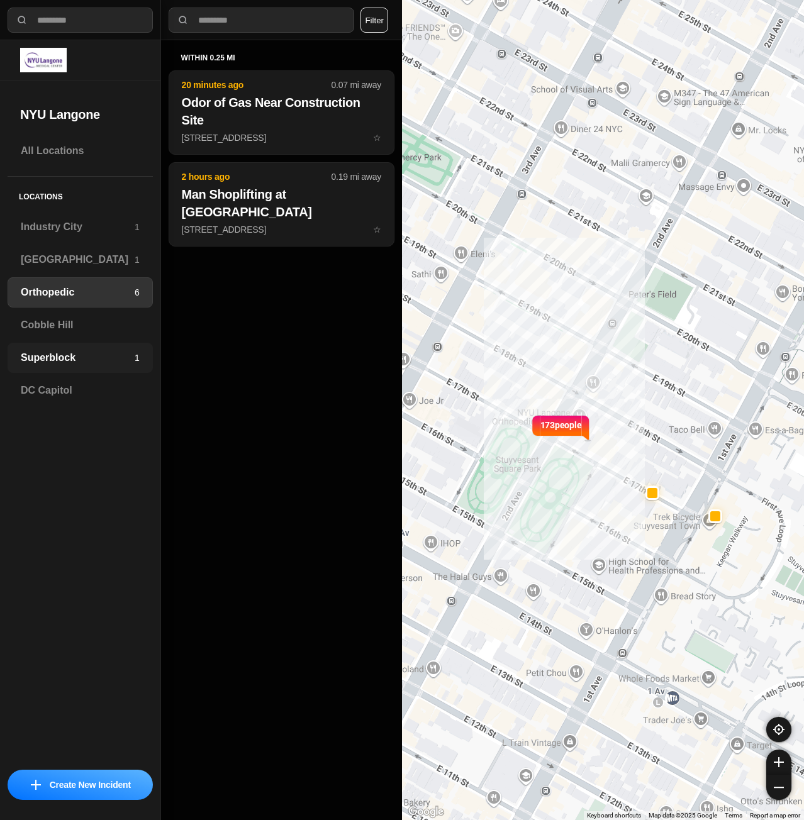
click at [106, 367] on div "Superblock 1" at bounding box center [80, 358] width 145 height 30
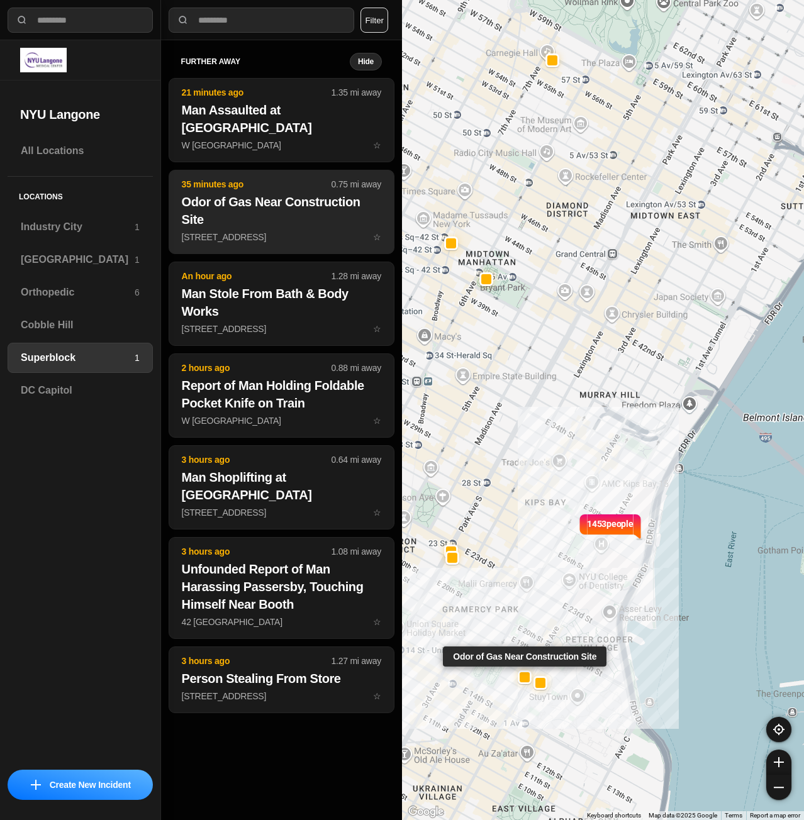
click at [308, 204] on h2 "Odor of Gas Near Construction Site" at bounding box center [281, 210] width 199 height 35
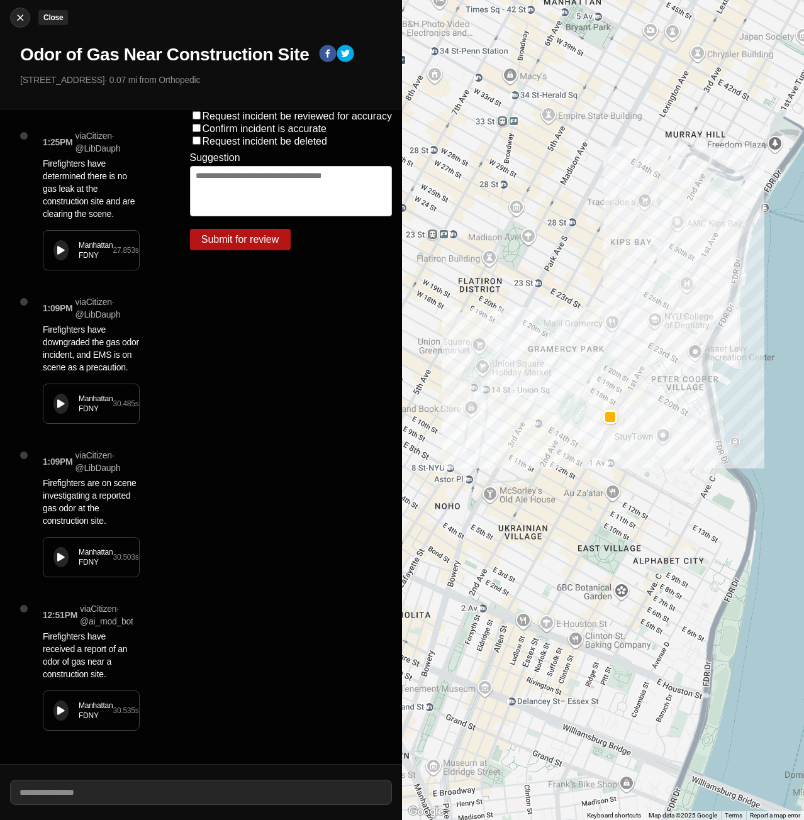
click at [15, 15] on img at bounding box center [20, 17] width 13 height 13
select select "*"
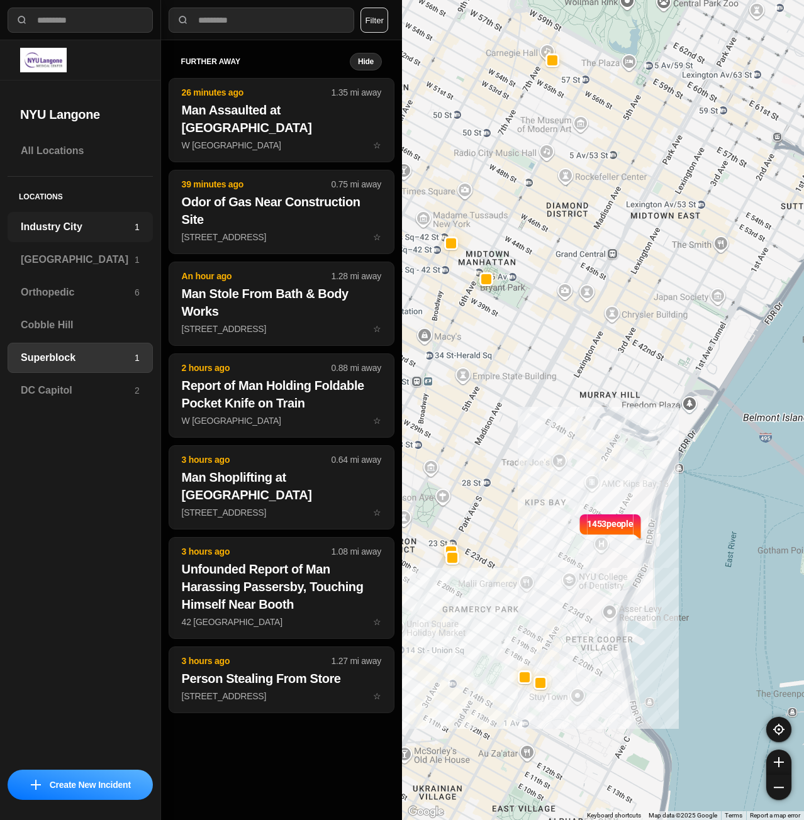
click at [99, 225] on h3 "Industry City" at bounding box center [78, 226] width 114 height 15
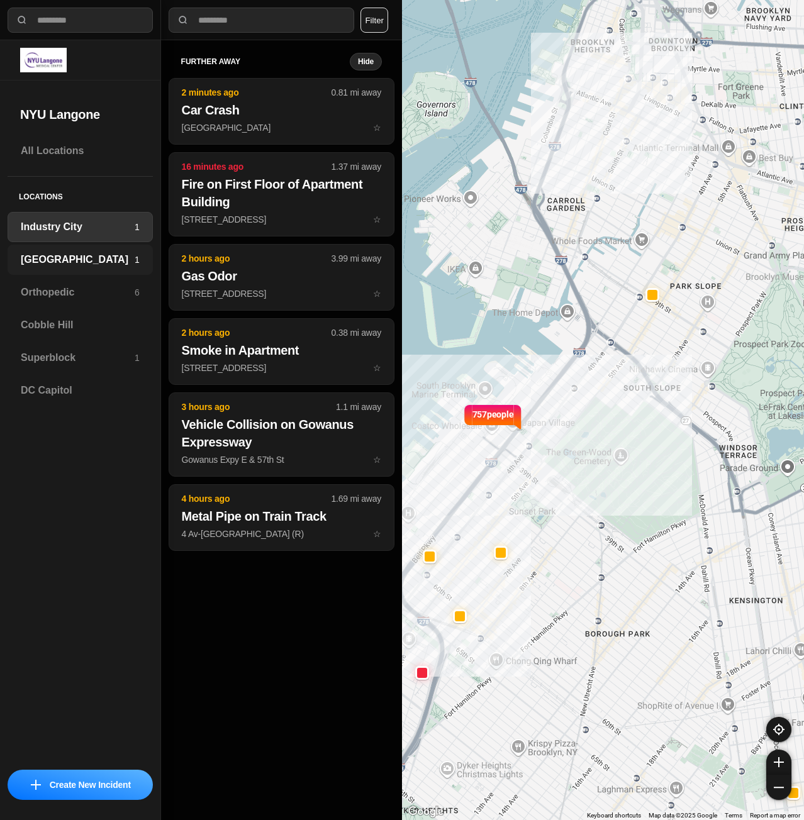
click at [102, 252] on h3 "[GEOGRAPHIC_DATA]" at bounding box center [78, 259] width 114 height 15
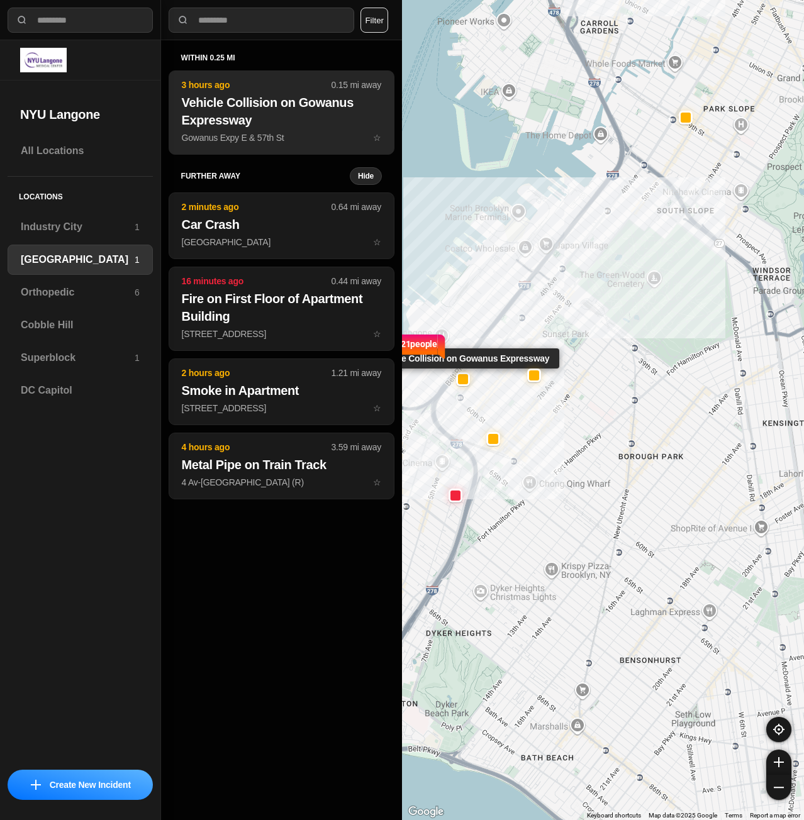
click at [270, 117] on h2 "Vehicle Collision on Gowanus Expressway" at bounding box center [281, 111] width 199 height 35
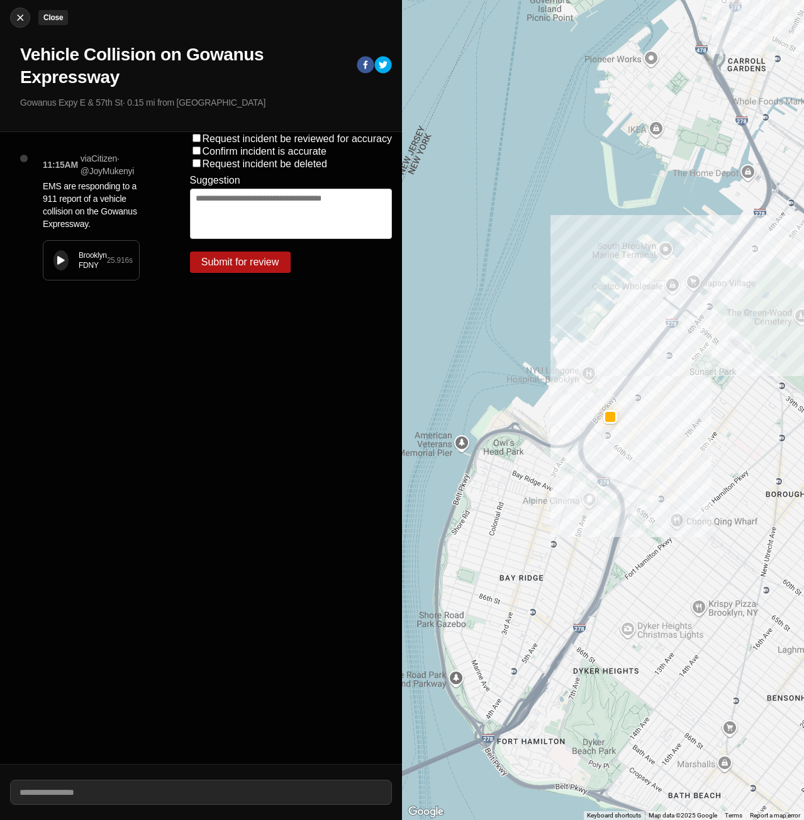
click at [26, 21] on img at bounding box center [20, 17] width 13 height 13
select select "*"
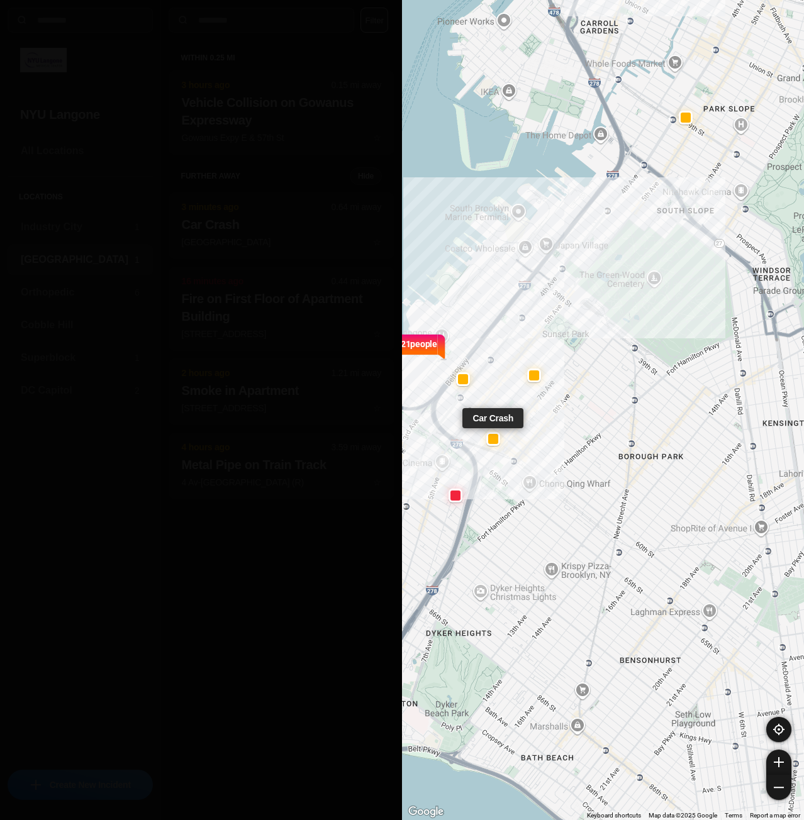
click at [308, 234] on button "3 minutes ago 0.64 mi away Car Crash [GEOGRAPHIC_DATA] ☆" at bounding box center [282, 225] width 226 height 67
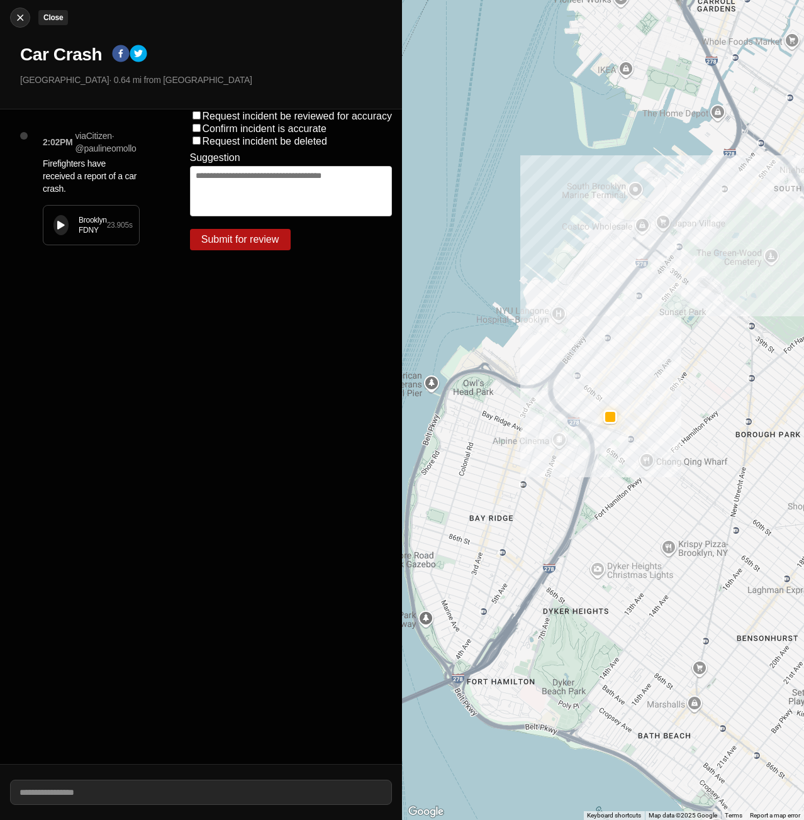
click at [19, 14] on img at bounding box center [20, 17] width 13 height 13
select select "*"
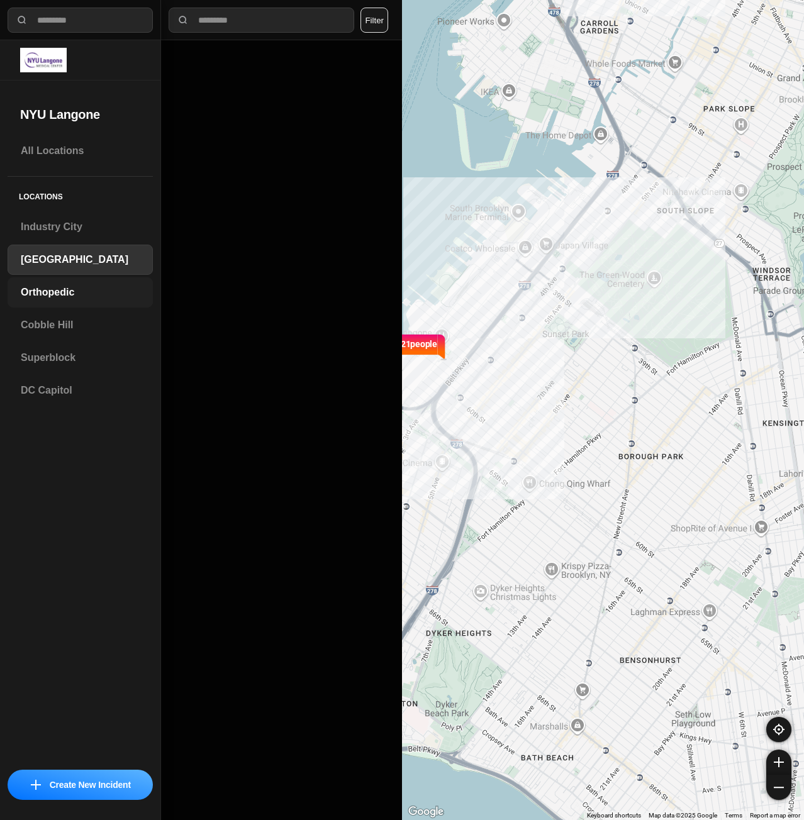
click at [46, 290] on h3 "Orthopedic" at bounding box center [80, 292] width 119 height 15
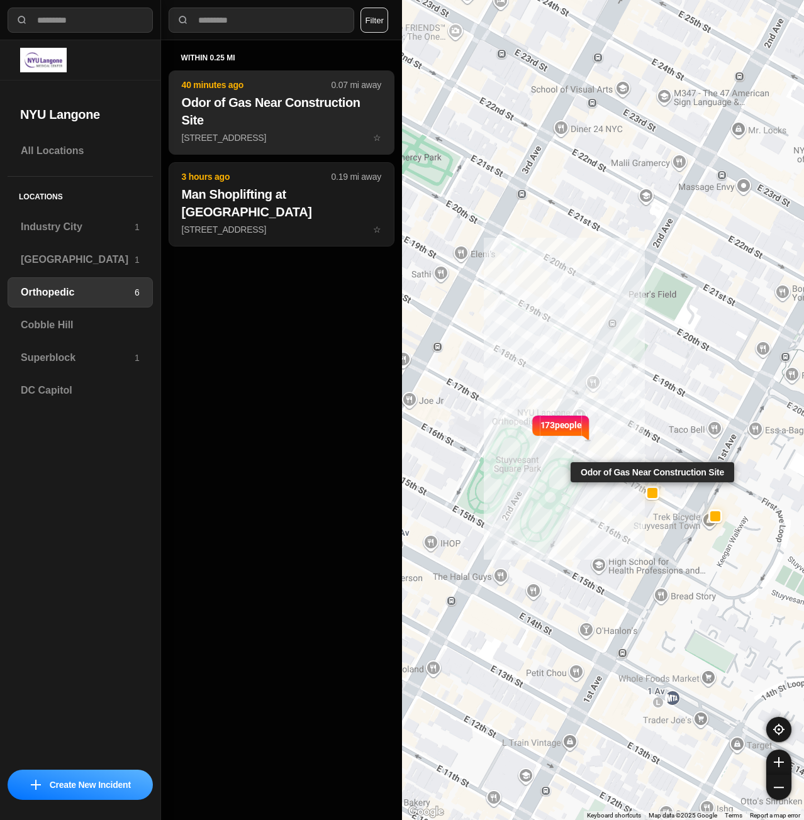
click at [269, 136] on p "[STREET_ADDRESS] ☆" at bounding box center [281, 137] width 199 height 13
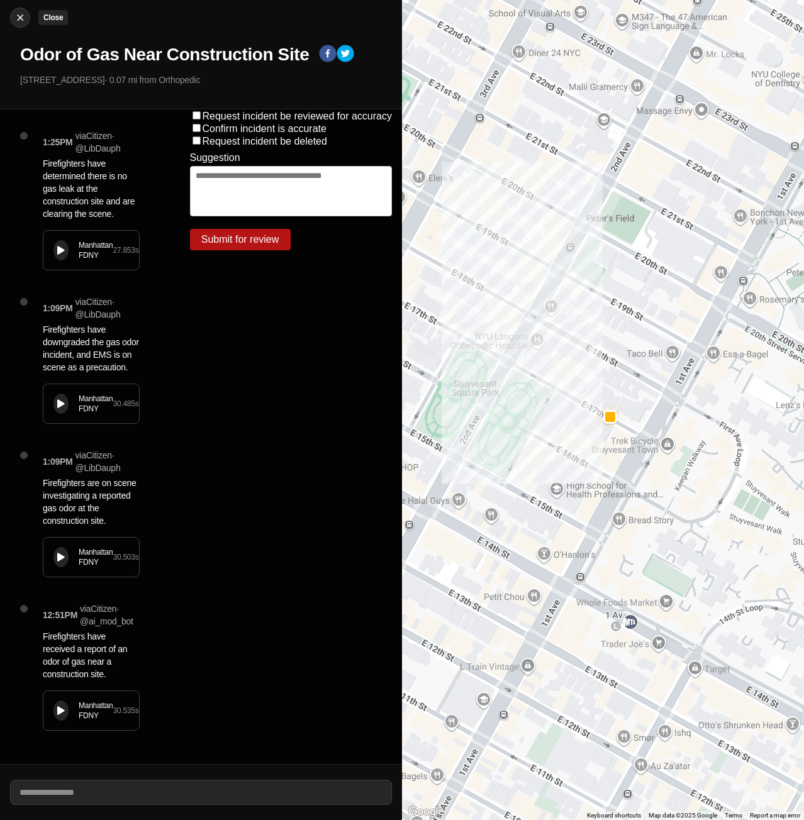
click at [24, 19] on img at bounding box center [20, 17] width 13 height 13
select select "*"
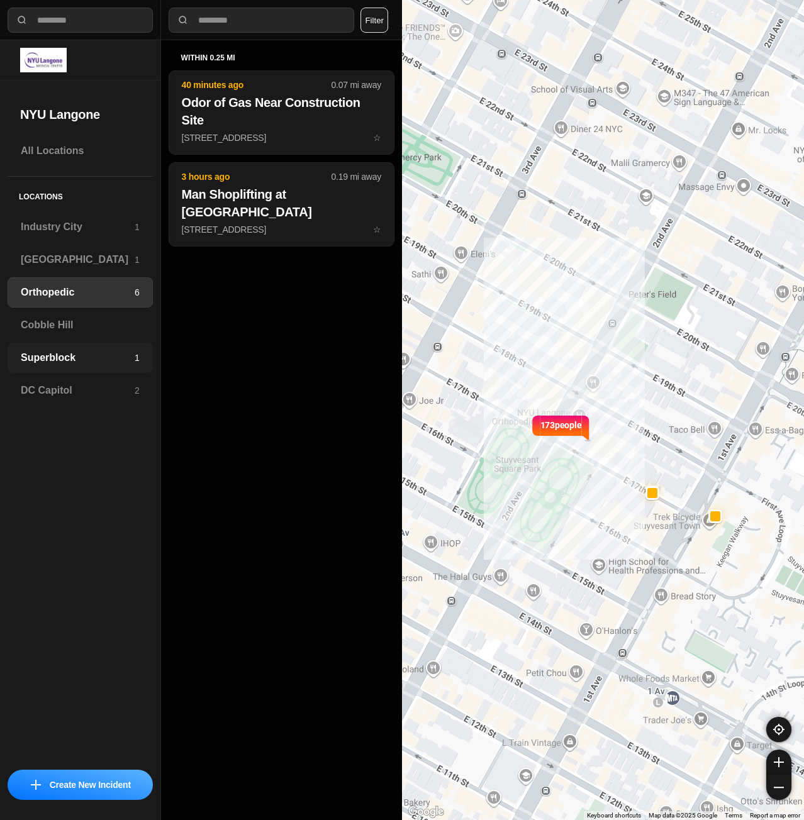
click at [72, 356] on h3 "Superblock" at bounding box center [78, 357] width 114 height 15
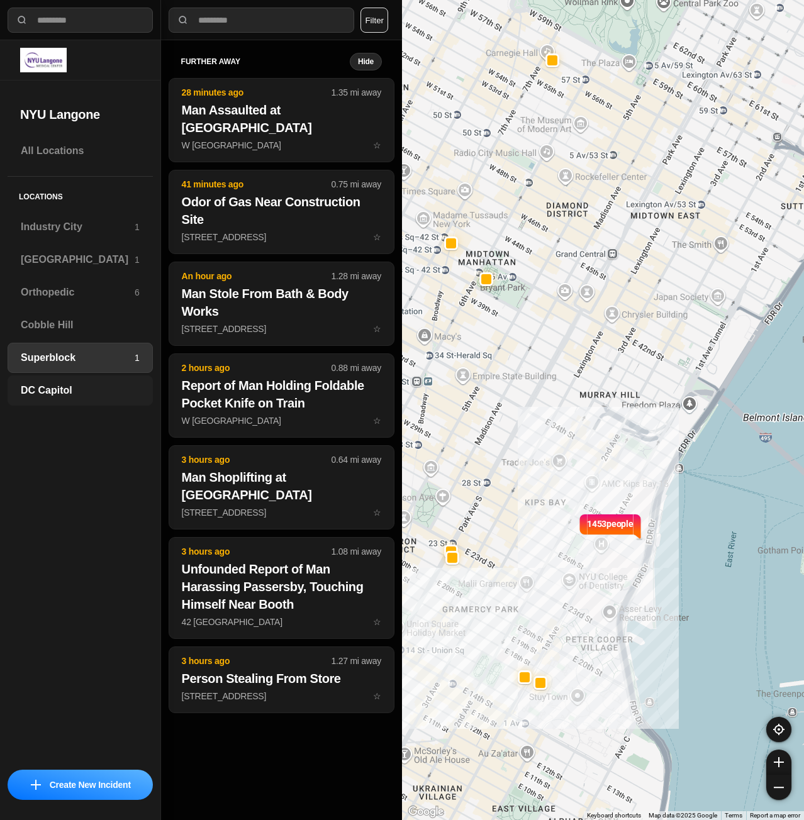
click at [58, 389] on h3 "DC Capitol" at bounding box center [80, 390] width 119 height 15
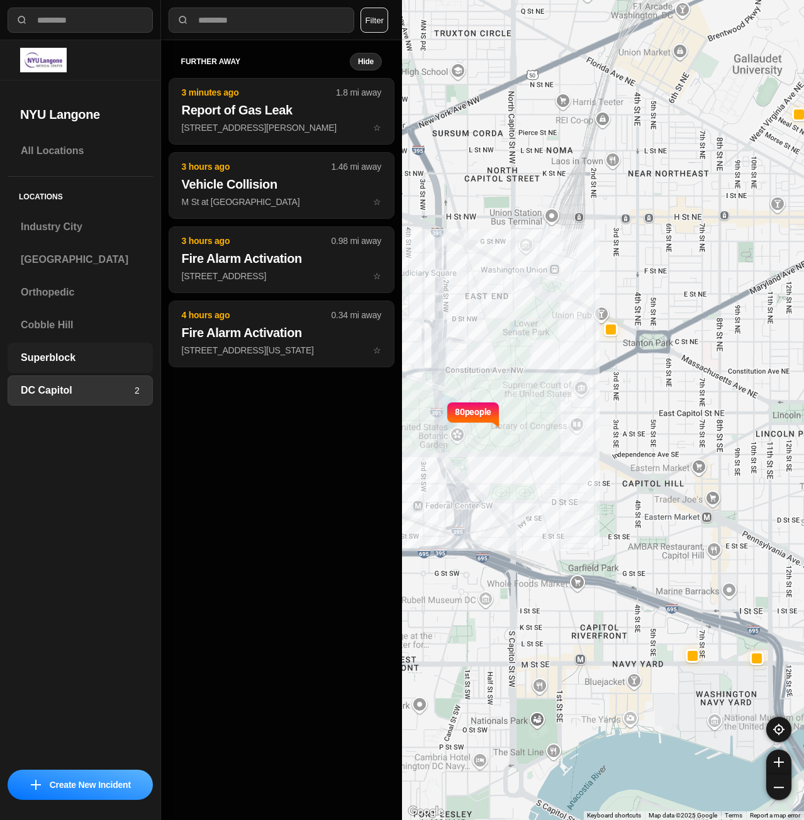
click at [83, 358] on h3 "Superblock" at bounding box center [80, 357] width 119 height 15
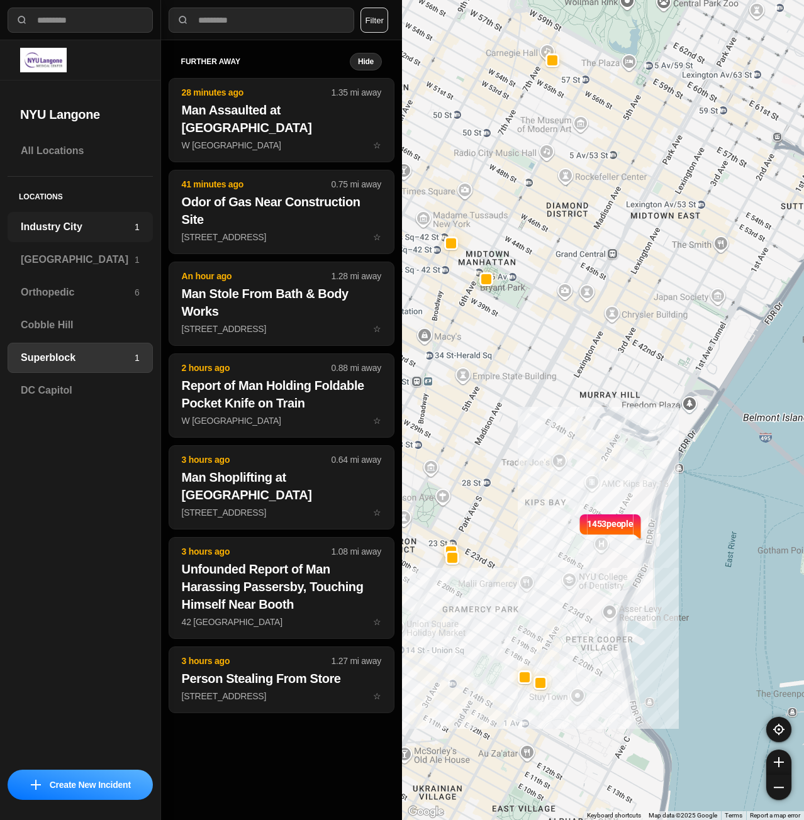
click at [57, 230] on h3 "Industry City" at bounding box center [78, 226] width 114 height 15
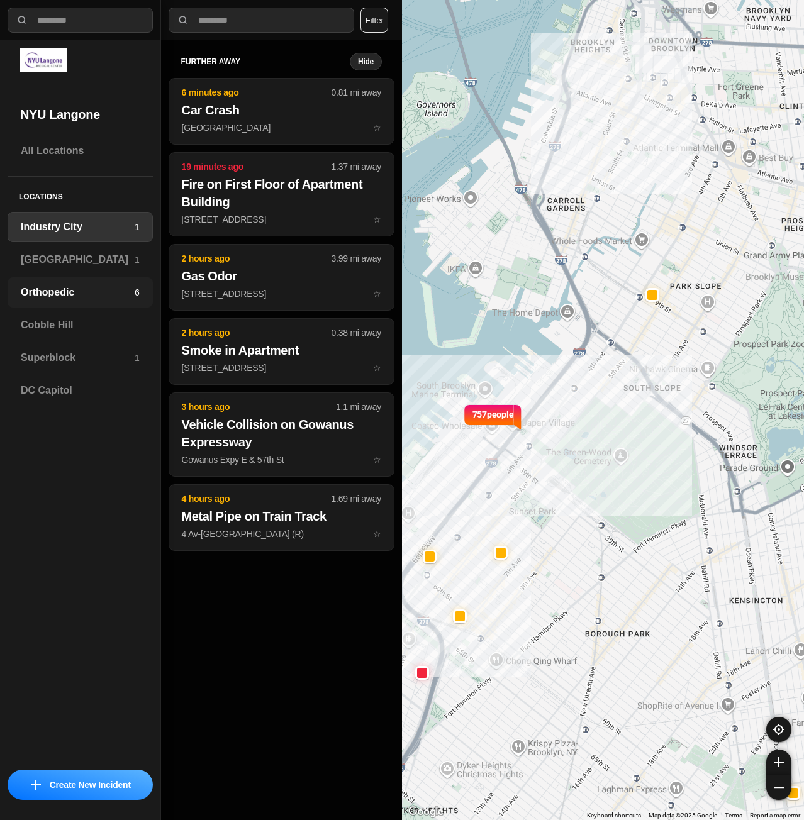
click at [122, 296] on h3 "Orthopedic" at bounding box center [78, 292] width 114 height 15
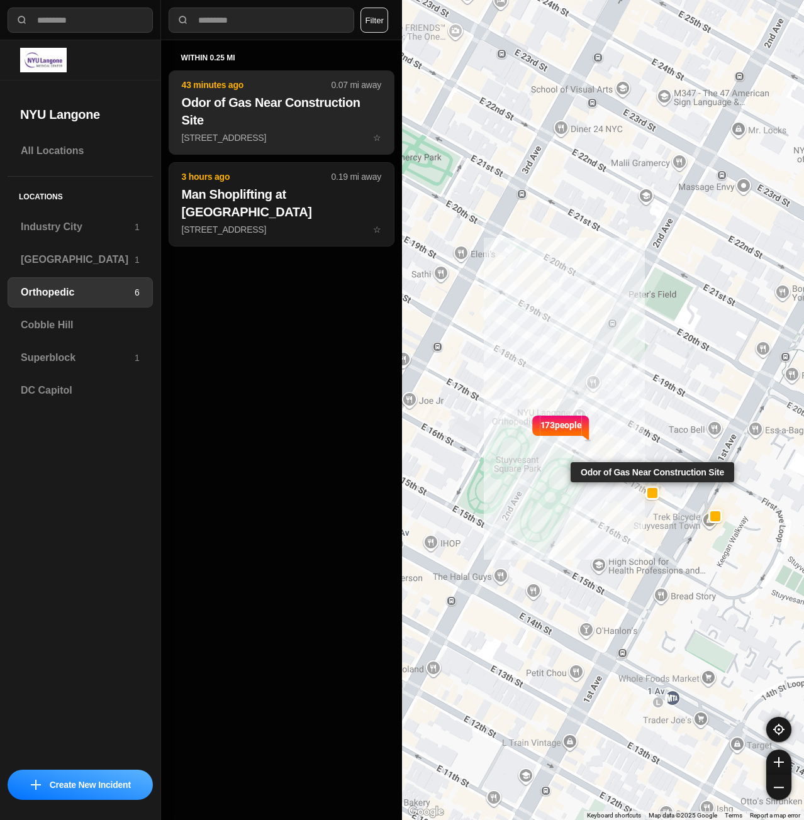
click at [266, 137] on p "[STREET_ADDRESS] ☆" at bounding box center [281, 137] width 199 height 13
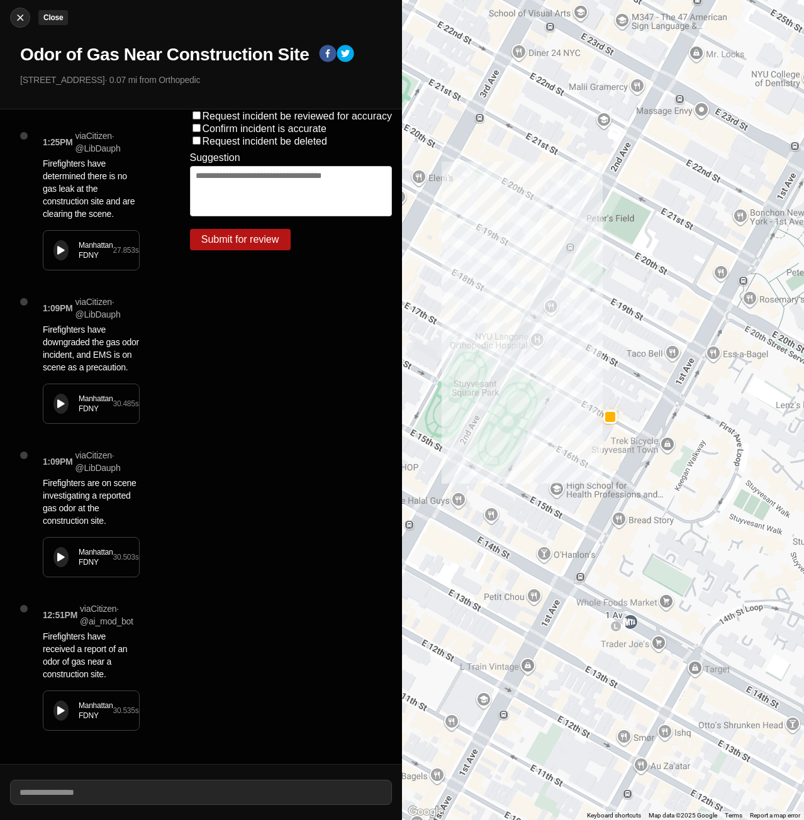
click at [24, 10] on button "Close" at bounding box center [20, 18] width 20 height 20
select select "*"
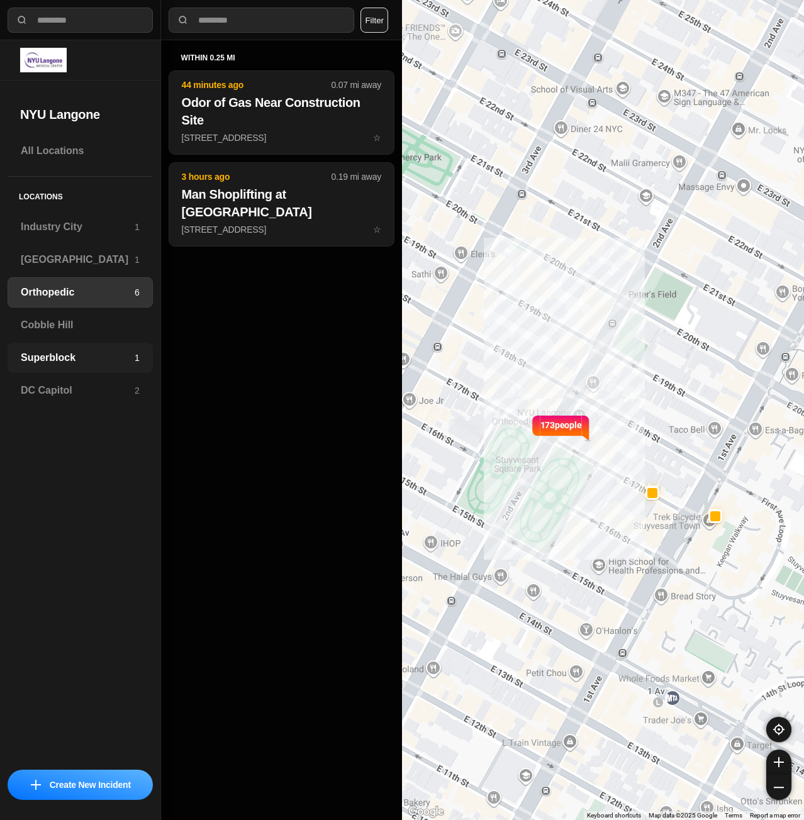
click at [63, 367] on div "Superblock 1" at bounding box center [80, 358] width 145 height 30
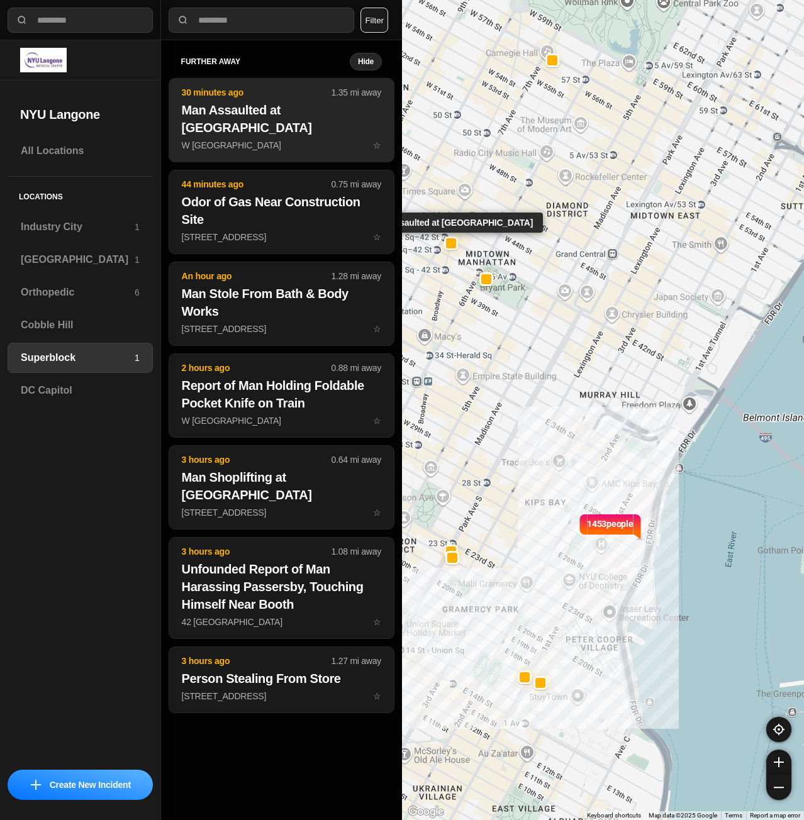
click at [236, 130] on h2 "Man Assaulted at [GEOGRAPHIC_DATA]" at bounding box center [281, 118] width 199 height 35
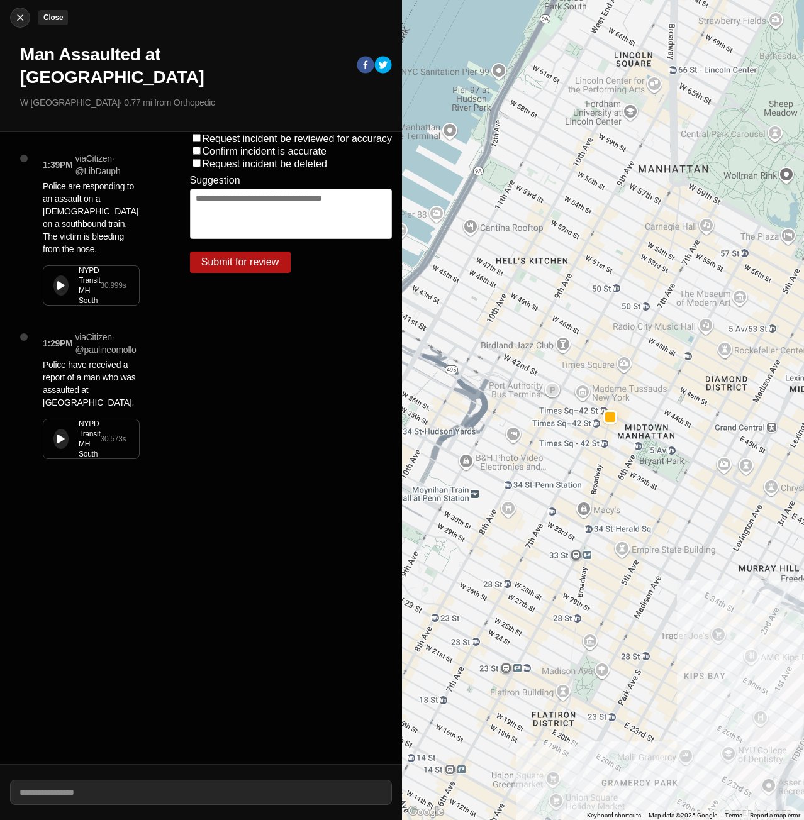
click at [21, 17] on img at bounding box center [20, 17] width 13 height 13
select select "*"
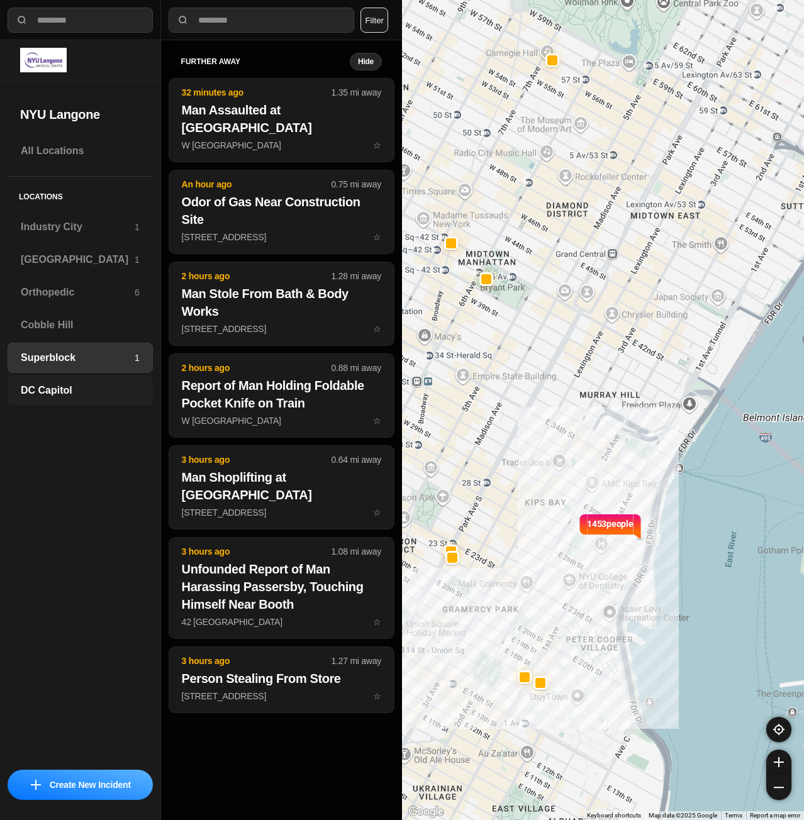
click at [94, 392] on h3 "DC Capitol" at bounding box center [80, 390] width 119 height 15
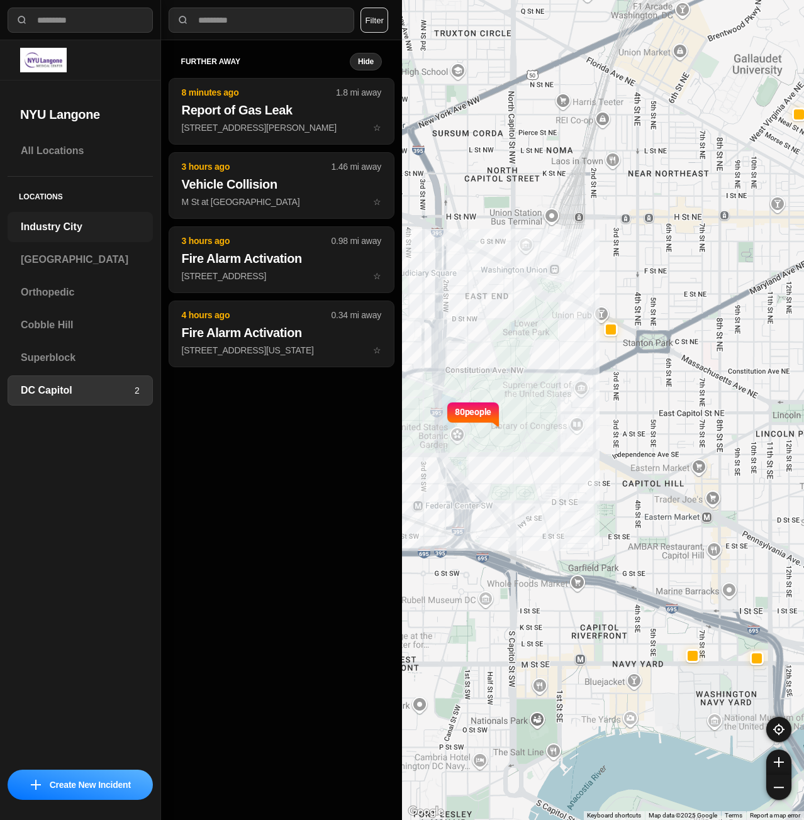
click at [60, 226] on h3 "Industry City" at bounding box center [80, 226] width 119 height 15
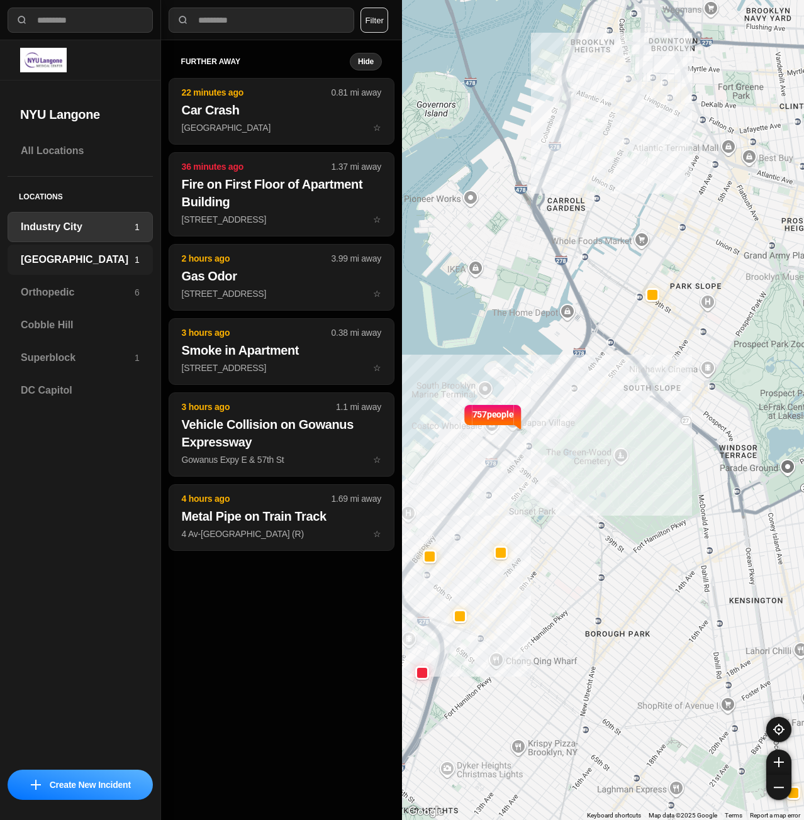
click at [48, 253] on h3 "[GEOGRAPHIC_DATA]" at bounding box center [78, 259] width 114 height 15
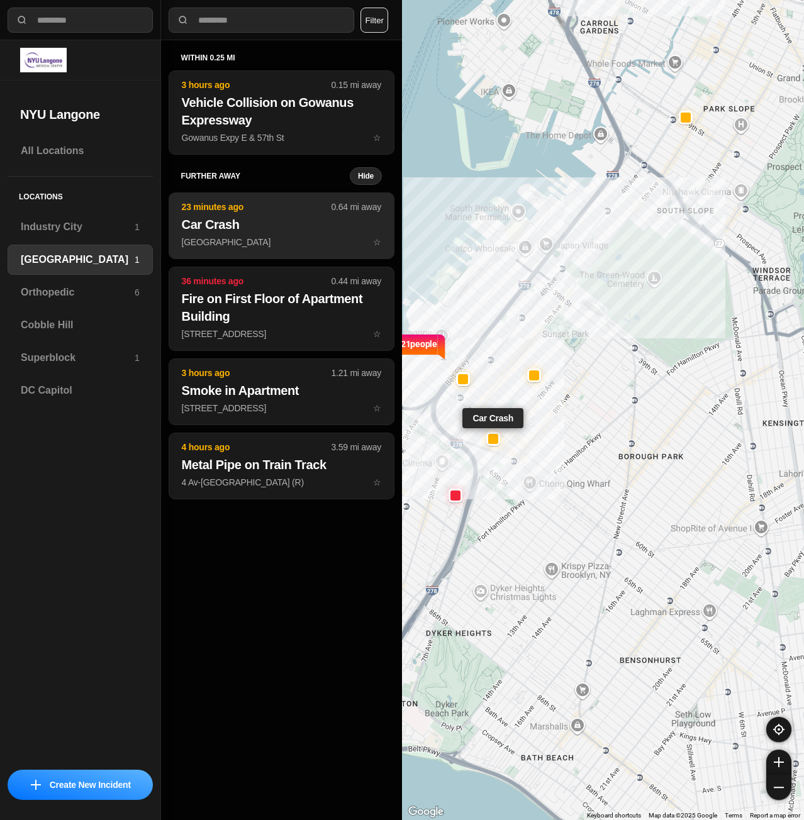
click at [243, 226] on h2 "Car Crash" at bounding box center [281, 225] width 199 height 18
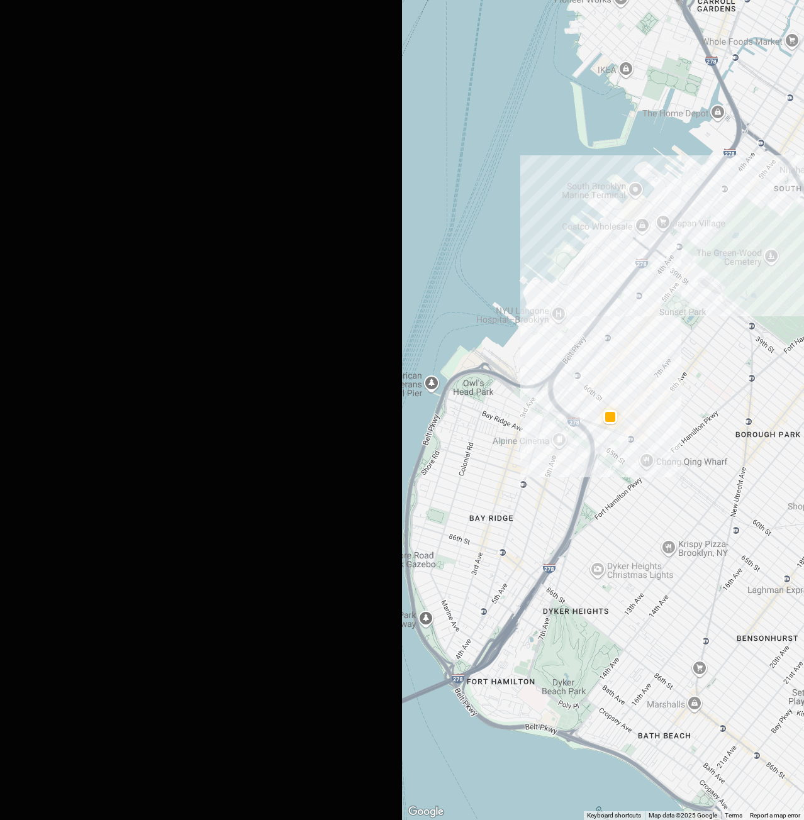
click at [14, 24] on button "Close" at bounding box center [20, 18] width 20 height 20
select select "*"
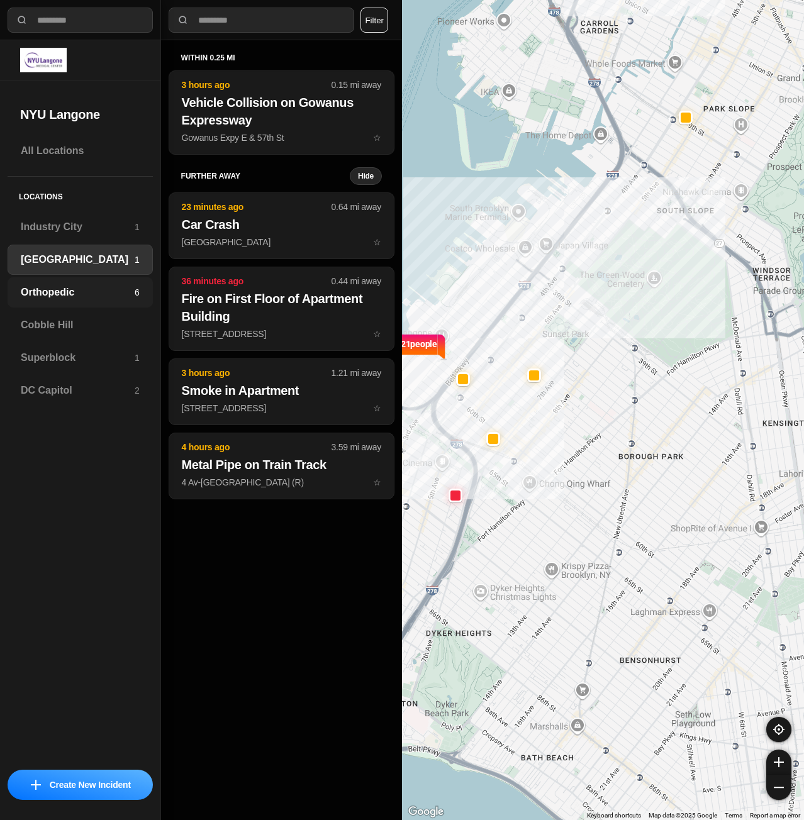
click at [63, 297] on h3 "Orthopedic" at bounding box center [78, 292] width 114 height 15
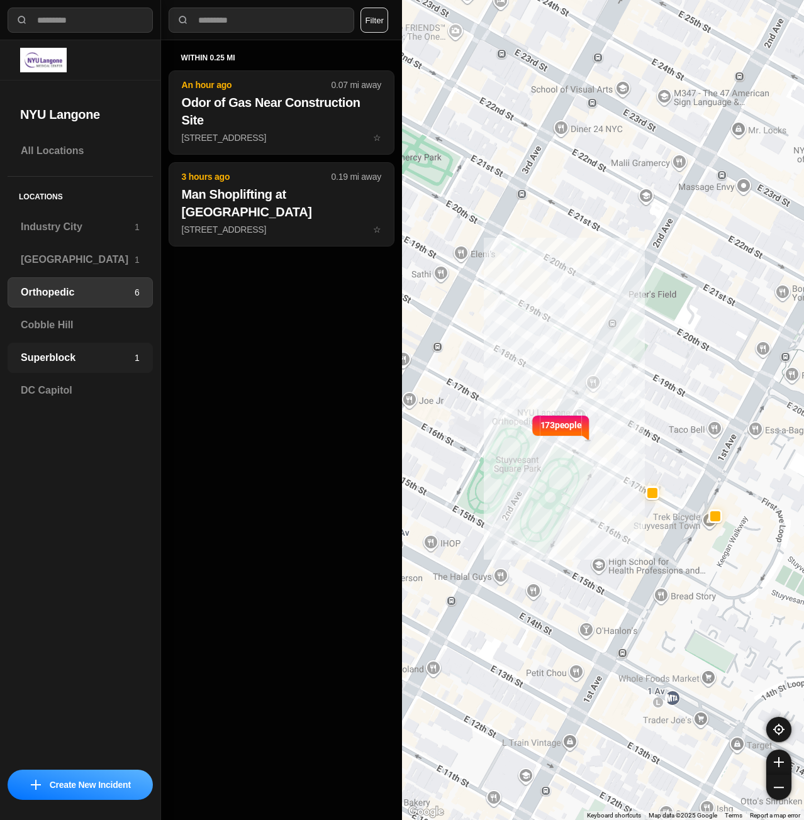
click at [50, 362] on h3 "Superblock" at bounding box center [78, 357] width 114 height 15
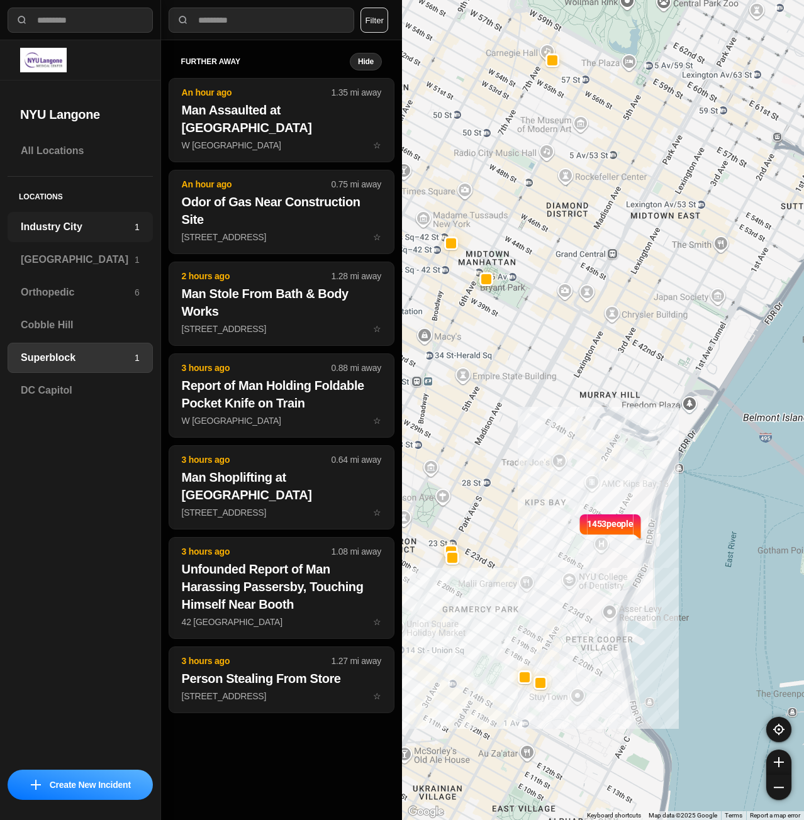
click at [66, 226] on h3 "Industry City" at bounding box center [78, 226] width 114 height 15
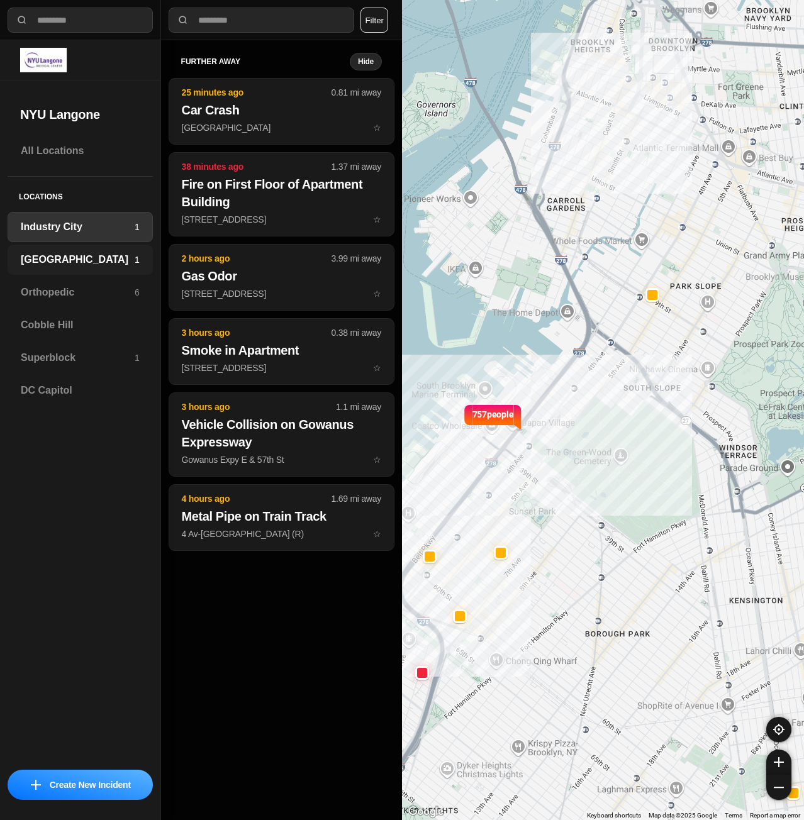
click at [64, 257] on h3 "[GEOGRAPHIC_DATA]" at bounding box center [78, 259] width 114 height 15
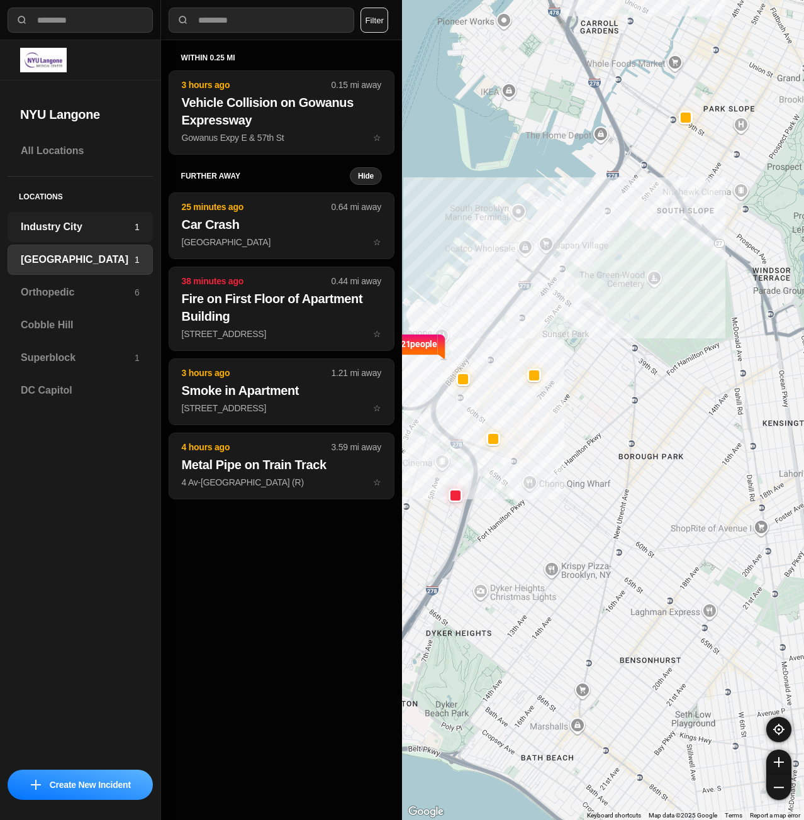
click at [63, 237] on div "Industry City 1" at bounding box center [80, 227] width 145 height 30
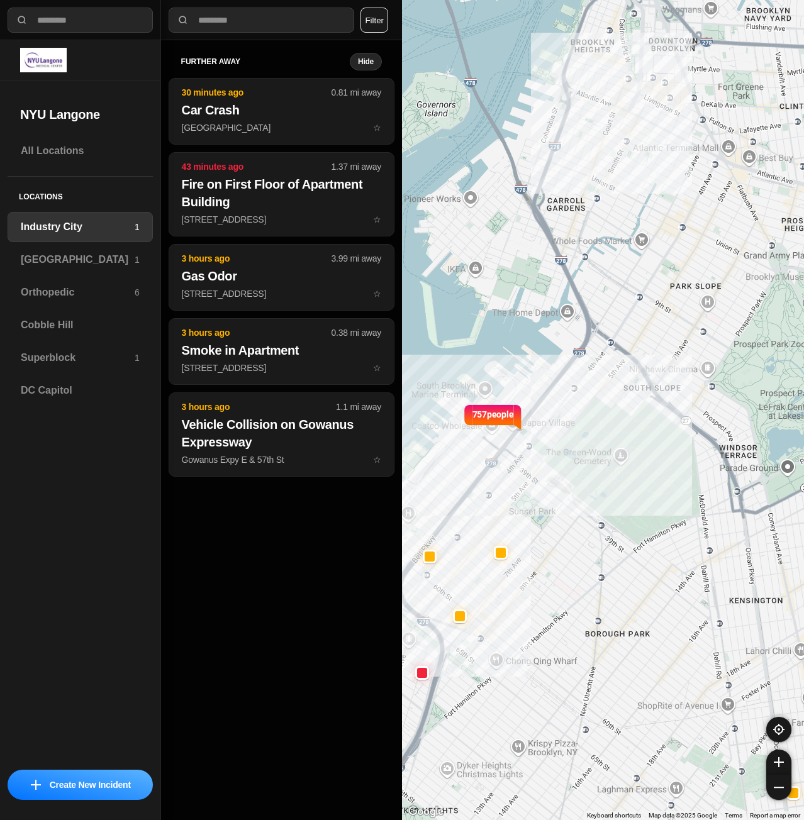
click at [63, 233] on h3 "Industry City" at bounding box center [78, 226] width 114 height 15
